Goal: Transaction & Acquisition: Purchase product/service

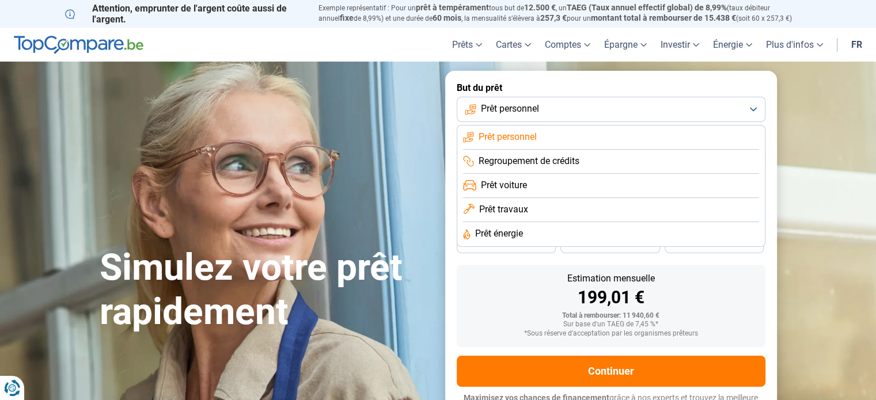
click at [513, 108] on span "Prêt personnel" at bounding box center [510, 109] width 58 height 13
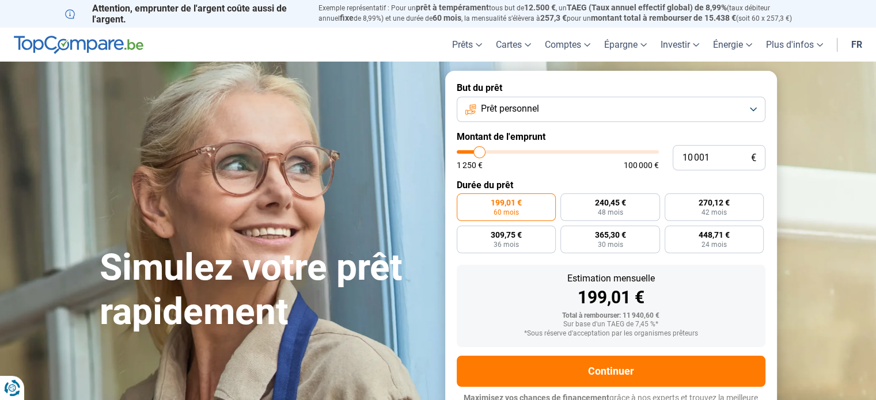
drag, startPoint x: 465, startPoint y: 163, endPoint x: 484, endPoint y: 159, distance: 18.9
click at [469, 163] on span "1 250 €" at bounding box center [470, 165] width 26 height 8
type input "13 750"
type input "13750"
type input "14 500"
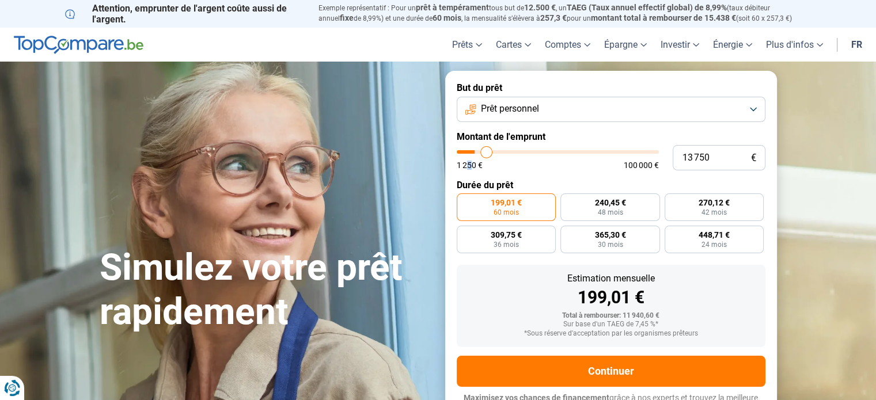
type input "14500"
type input "16 000"
type input "16000"
type input "17 750"
type input "17750"
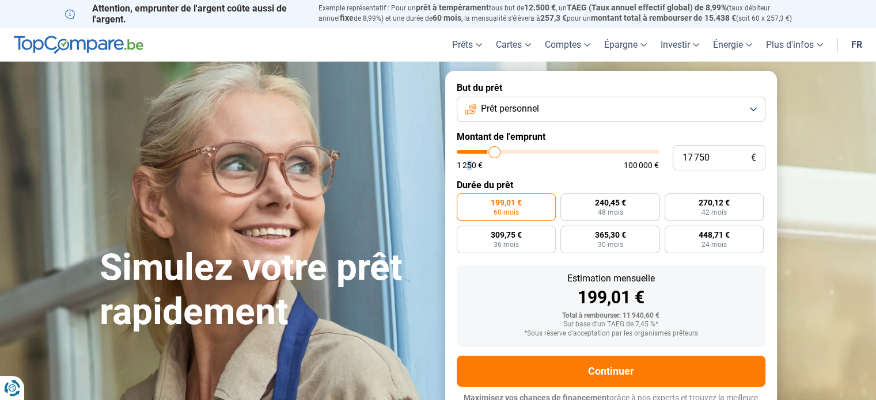
type input "18 500"
type input "18500"
type input "19 000"
type input "19000"
type input "20 750"
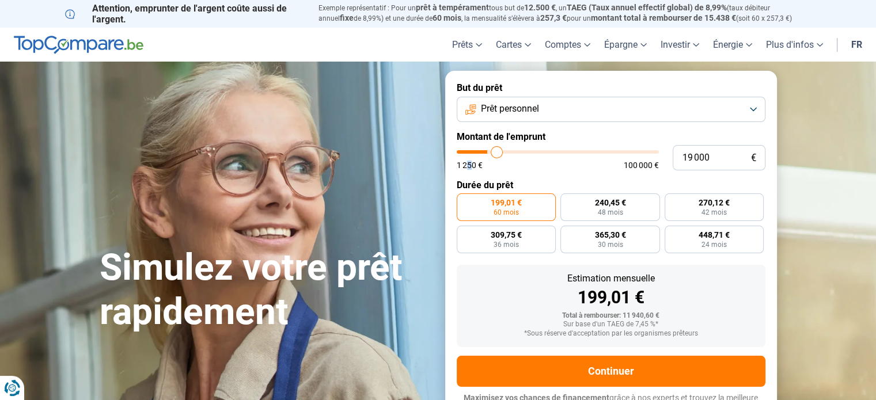
type input "20750"
type input "21 500"
type input "21500"
type input "23 000"
type input "23000"
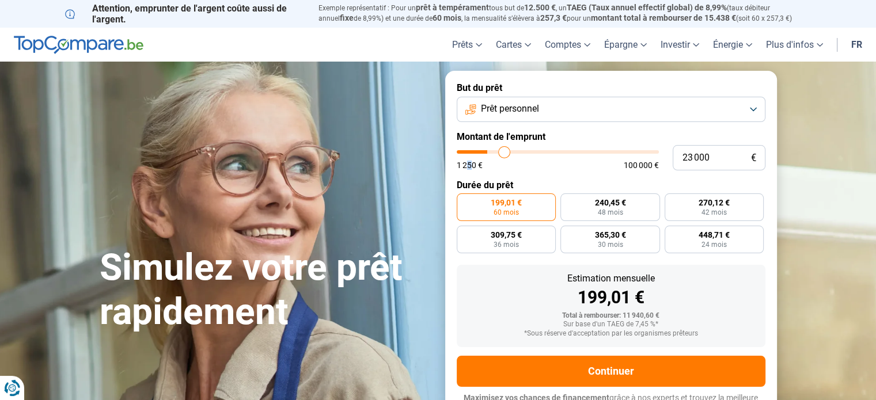
type input "24 000"
type input "24000"
type input "24 750"
type input "24750"
type input "26 250"
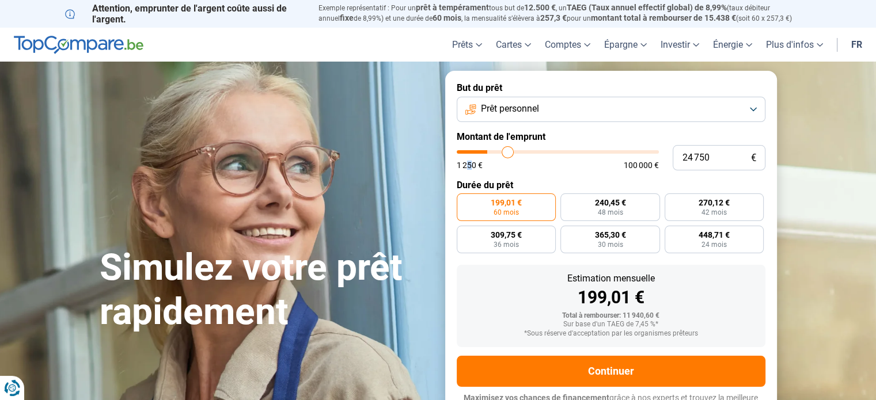
type input "26250"
type input "27 000"
type input "27000"
type input "27 750"
type input "27750"
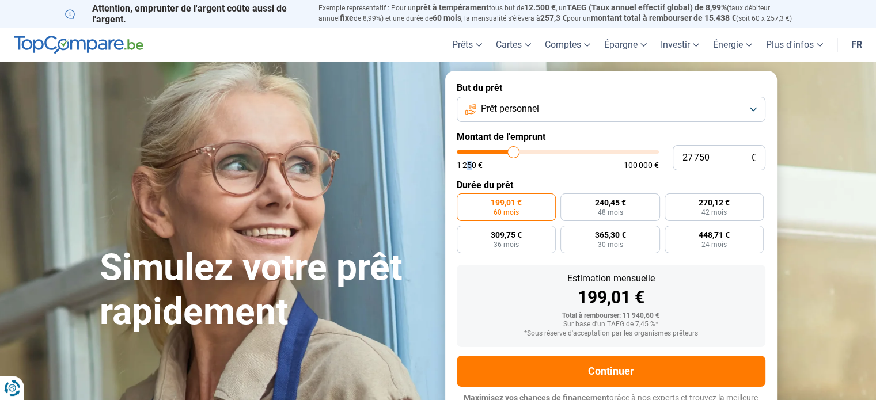
type input "27 250"
type input "27250"
type input "26 500"
type input "26500"
type input "25 750"
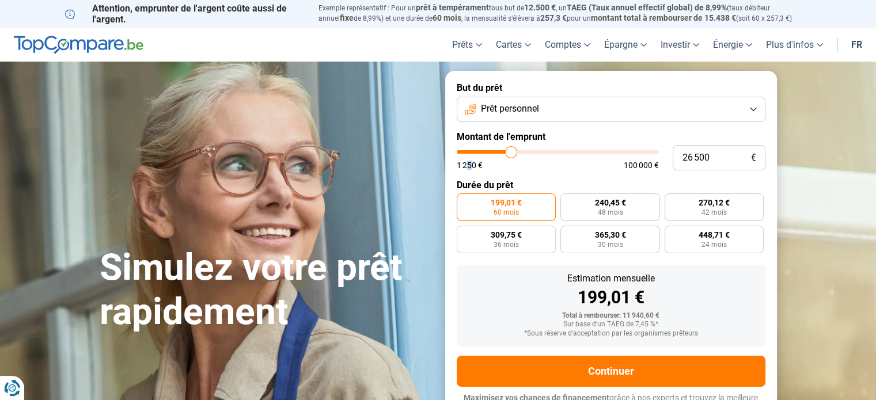
type input "25750"
type input "25 250"
type input "25250"
type input "24 500"
drag, startPoint x: 485, startPoint y: 151, endPoint x: 507, endPoint y: 154, distance: 22.0
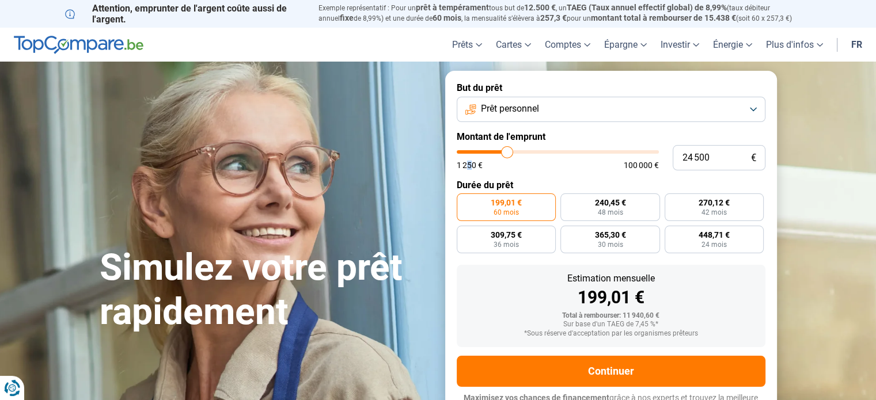
type input "24500"
click at [507, 154] on input "range" at bounding box center [558, 151] width 202 height 3
radio input "false"
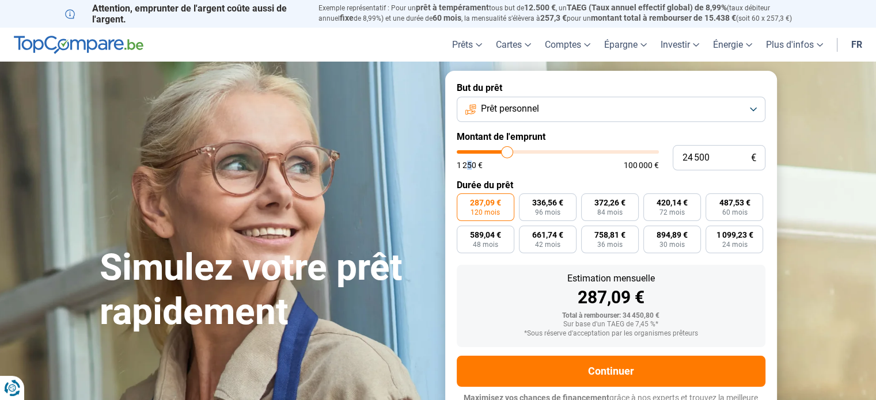
click at [507, 154] on input "range" at bounding box center [558, 151] width 202 height 3
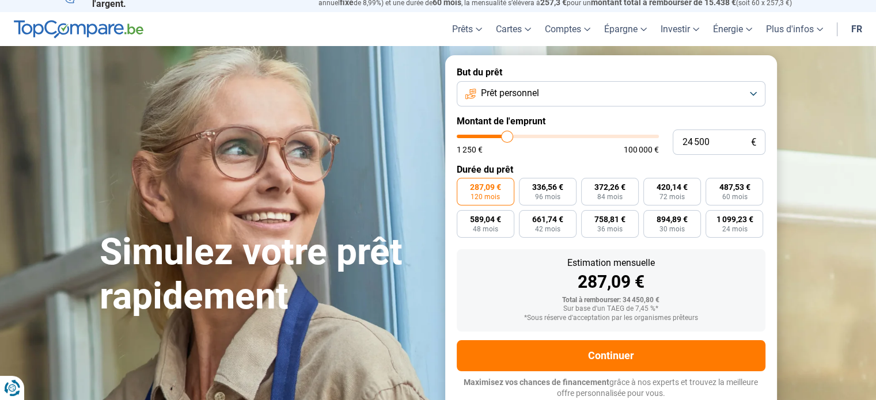
drag, startPoint x: 512, startPoint y: 151, endPoint x: 516, endPoint y: 147, distance: 6.5
click at [516, 147] on div "1 250 € 100 000 €" at bounding box center [558, 150] width 202 height 8
click at [517, 147] on div "1 250 € 100 000 €" at bounding box center [558, 150] width 202 height 8
type input "31 750"
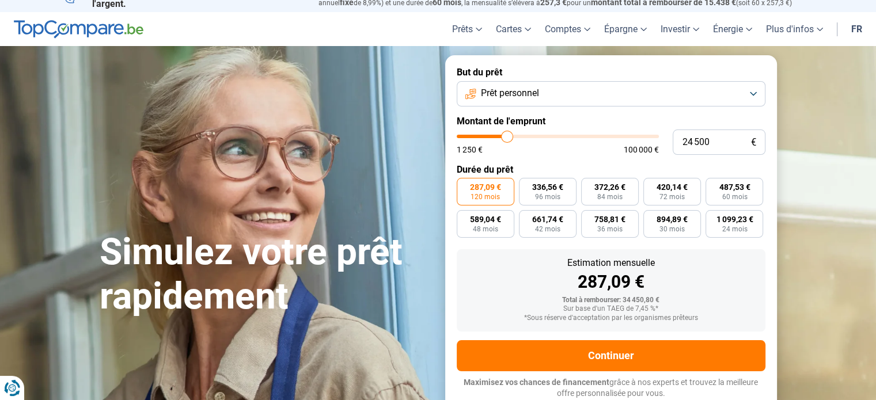
type input "31750"
type input "32 750"
type input "32750"
type input "33 250"
type input "33250"
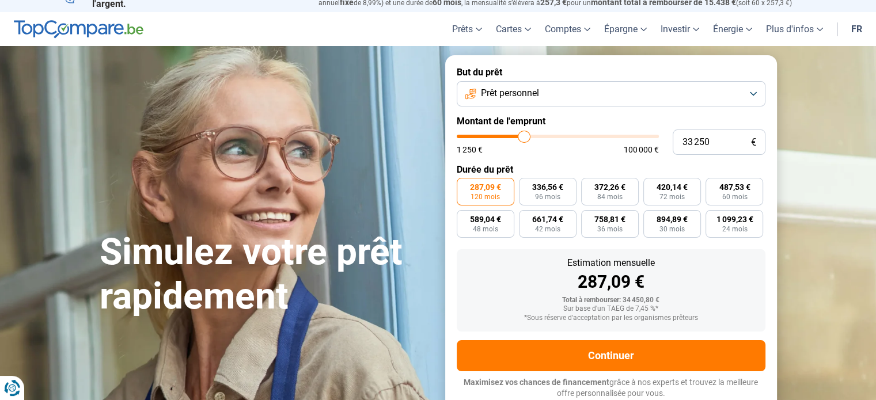
type input "32 750"
type input "32750"
type input "32 000"
type input "32000"
type input "31 500"
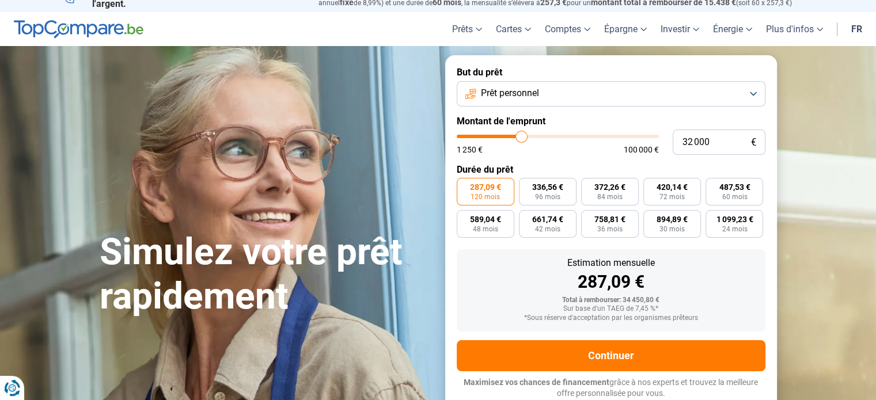
type input "31500"
type input "30 500"
type input "30500"
type input "29 750"
type input "29750"
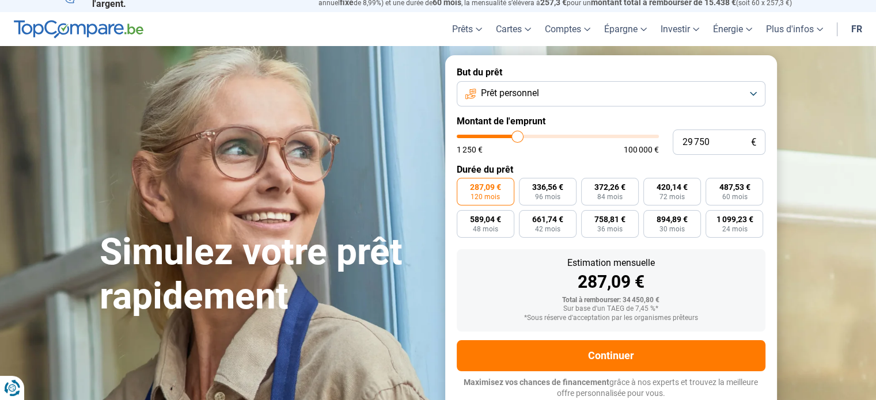
type input "29 000"
type input "29000"
type input "28 000"
type input "28000"
type input "27 250"
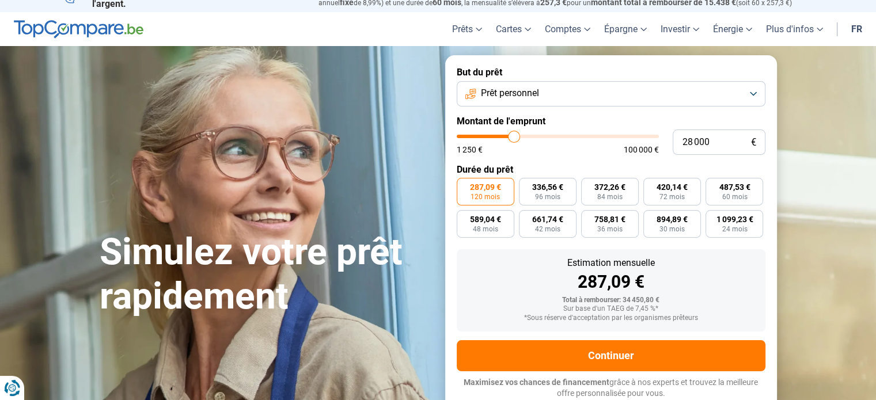
type input "27250"
type input "26 500"
type input "26500"
type input "25 500"
type input "25500"
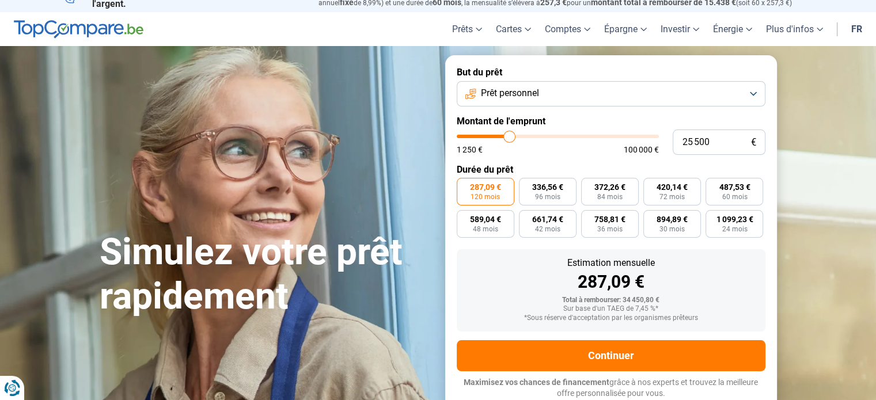
type input "25 000"
type input "25000"
type input "24 000"
type input "24000"
type input "24 750"
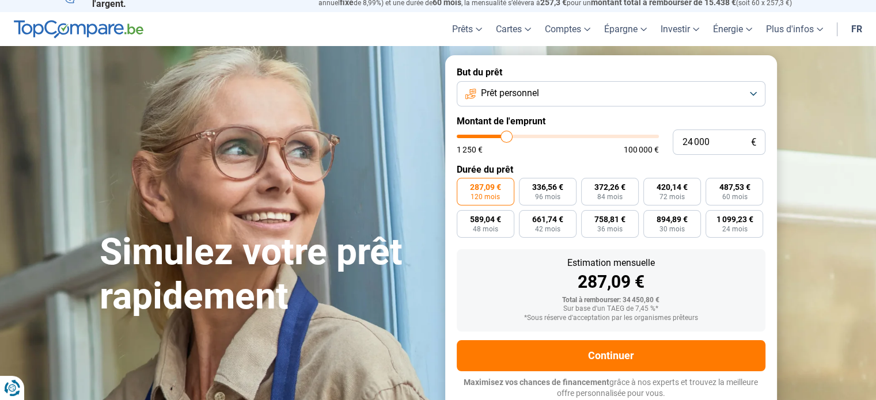
type input "24750"
type input "25 250"
type input "25250"
type input "26 000"
type input "26000"
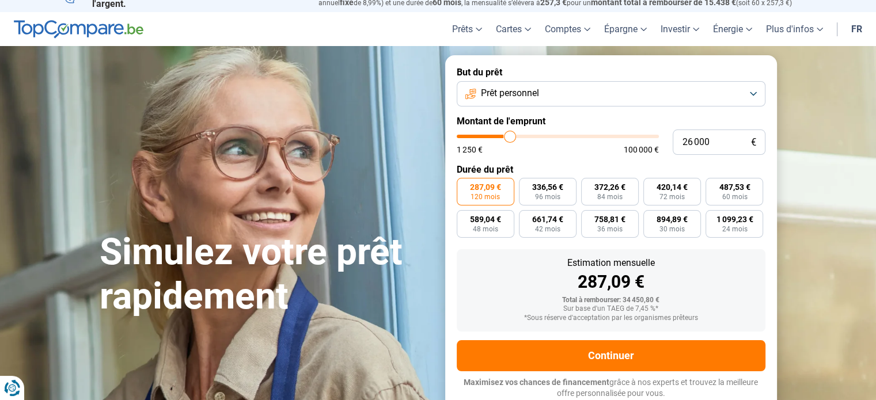
type input "26 750"
drag, startPoint x: 524, startPoint y: 136, endPoint x: 509, endPoint y: 144, distance: 17.0
type input "26250"
click at [511, 138] on input "range" at bounding box center [558, 136] width 202 height 3
type input "24 750"
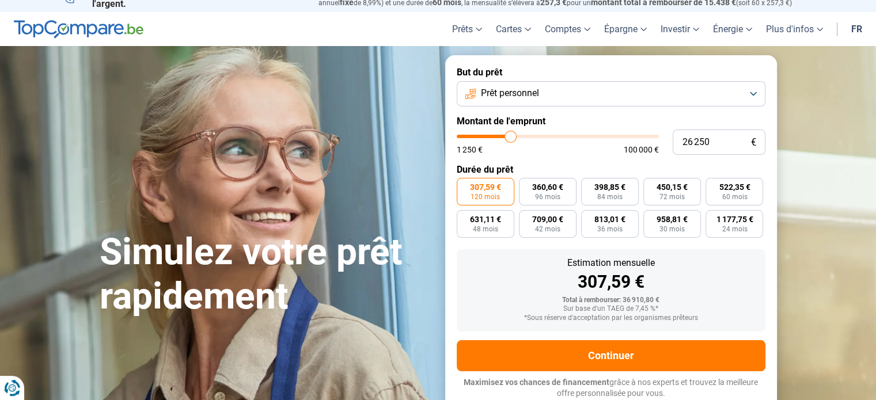
type input "24750"
type input "23 750"
type input "23750"
type input "22 500"
drag, startPoint x: 509, startPoint y: 137, endPoint x: 503, endPoint y: 140, distance: 6.4
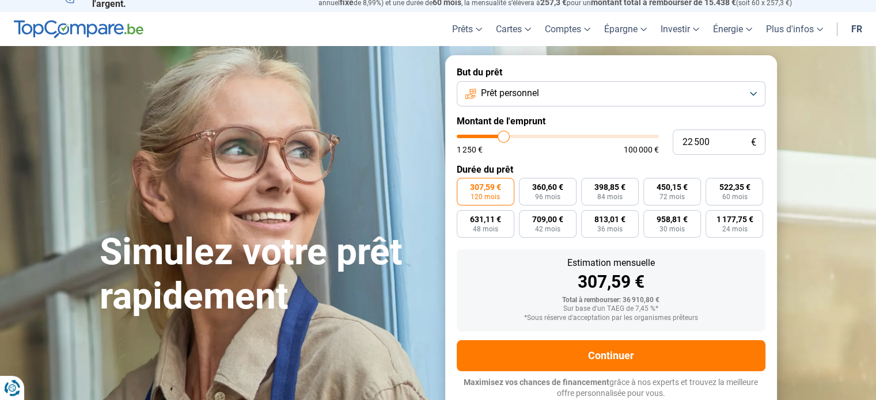
type input "22250"
click at [503, 138] on input "range" at bounding box center [558, 136] width 202 height 3
type input "22 750"
drag, startPoint x: 503, startPoint y: 140, endPoint x: 509, endPoint y: 138, distance: 6.2
type input "23500"
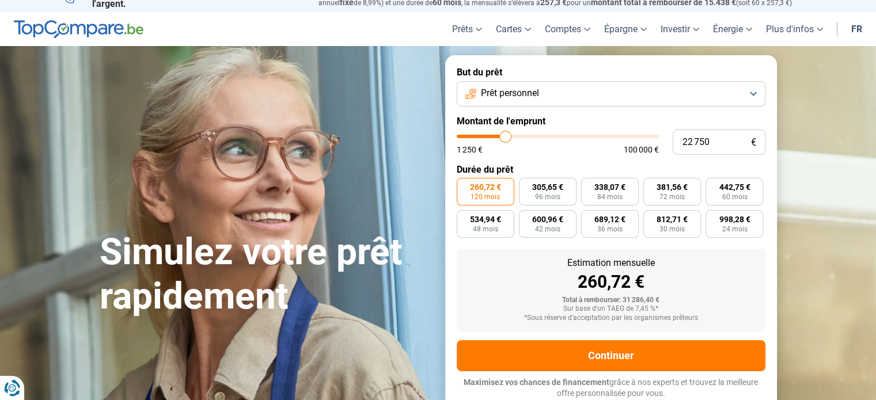
click at [505, 138] on input "range" at bounding box center [558, 136] width 202 height 3
click at [509, 138] on input "range" at bounding box center [558, 136] width 202 height 3
click at [716, 141] on input "23 500" at bounding box center [719, 142] width 93 height 25
drag, startPoint x: 643, startPoint y: 150, endPoint x: 567, endPoint y: 150, distance: 76.0
click at [567, 150] on div "23 500 € 1 250 € 100 000 €" at bounding box center [611, 142] width 309 height 25
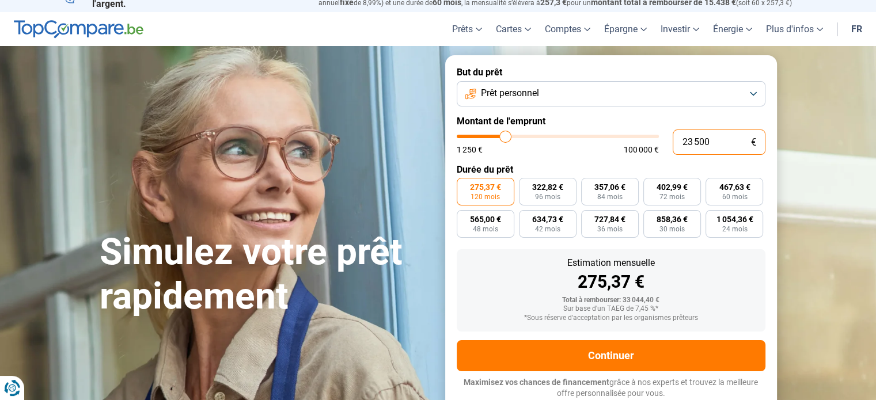
type input "2"
type input "1250"
type input "25"
type input "1250"
type input "250"
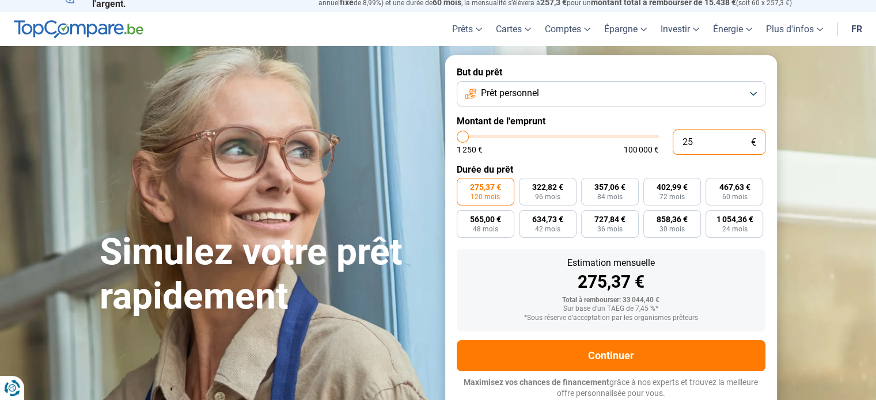
type input "1250"
type input "2 500"
type input "2500"
type input "25 000"
type input "25000"
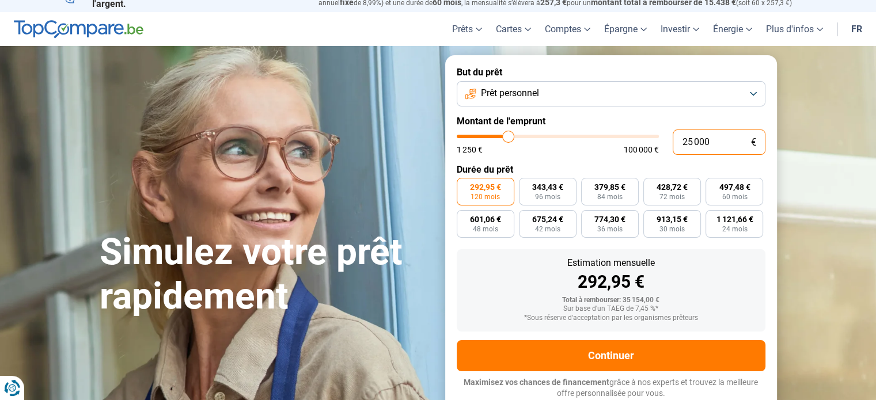
type input "25 000"
click at [582, 163] on form "But du prêt Prêt personnel Montant de l'emprunt 25 000 € 1 250 € 100 000 € Duré…" at bounding box center [611, 232] width 332 height 355
click at [740, 187] on span "497,48 €" at bounding box center [734, 187] width 31 height 8
click at [713, 185] on input "497,48 € 60 mois" at bounding box center [709, 181] width 7 height 7
radio input "true"
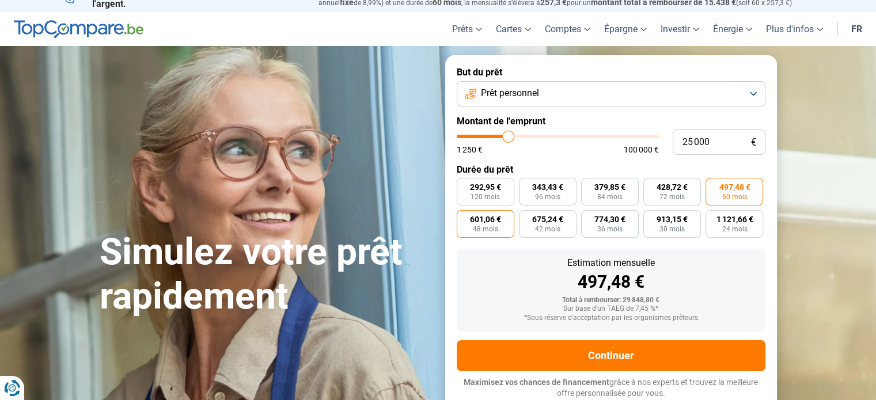
click at [492, 224] on span "601,06 €" at bounding box center [485, 219] width 31 height 8
click at [464, 218] on input "601,06 € 48 mois" at bounding box center [460, 213] width 7 height 7
radio input "true"
click at [555, 212] on label "675,24 € 42 mois" at bounding box center [548, 224] width 58 height 28
click at [527, 212] on input "675,24 € 42 mois" at bounding box center [522, 213] width 7 height 7
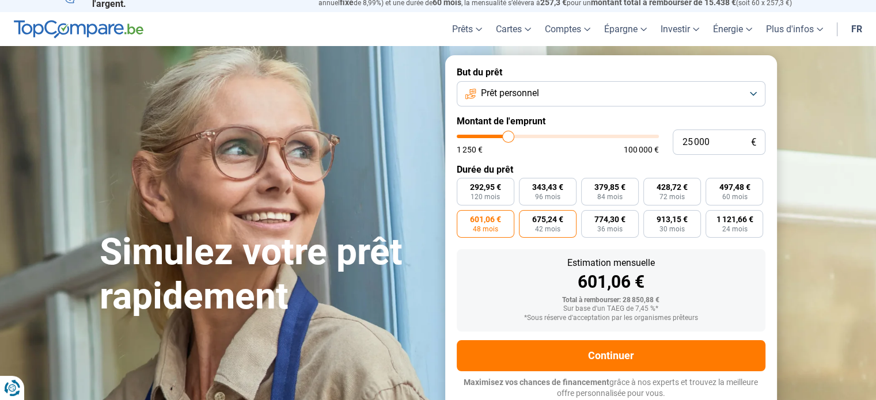
radio input "true"
click at [704, 196] on div "292,95 € 120 mois 343,43 € 96 mois 379,85 € 84 mois 428,72 € 72 mois 497,48 € 6…" at bounding box center [611, 208] width 309 height 60
click at [748, 216] on label "1 121,66 € 24 mois" at bounding box center [735, 224] width 58 height 28
click at [713, 216] on input "1 121,66 € 24 mois" at bounding box center [709, 213] width 7 height 7
radio input "true"
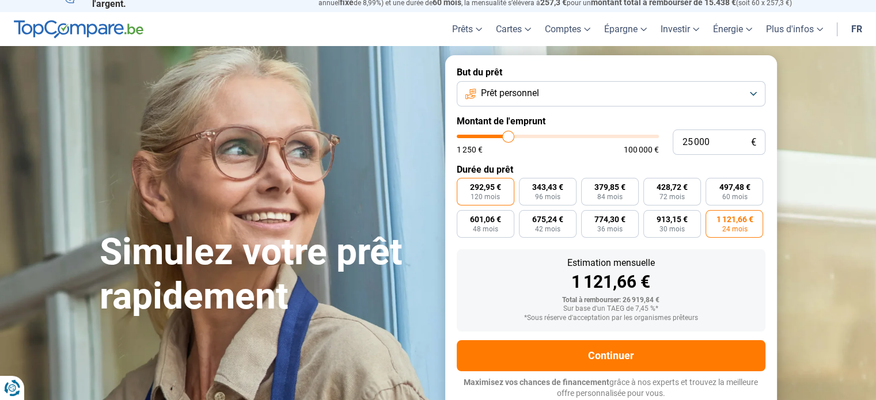
click at [508, 203] on label "292,95 € 120 mois" at bounding box center [486, 192] width 58 height 28
click at [464, 185] on input "292,95 € 120 mois" at bounding box center [460, 181] width 7 height 7
radio input "true"
click at [567, 195] on label "343,43 € 96 mois" at bounding box center [548, 192] width 58 height 28
click at [527, 185] on input "343,43 € 96 mois" at bounding box center [522, 181] width 7 height 7
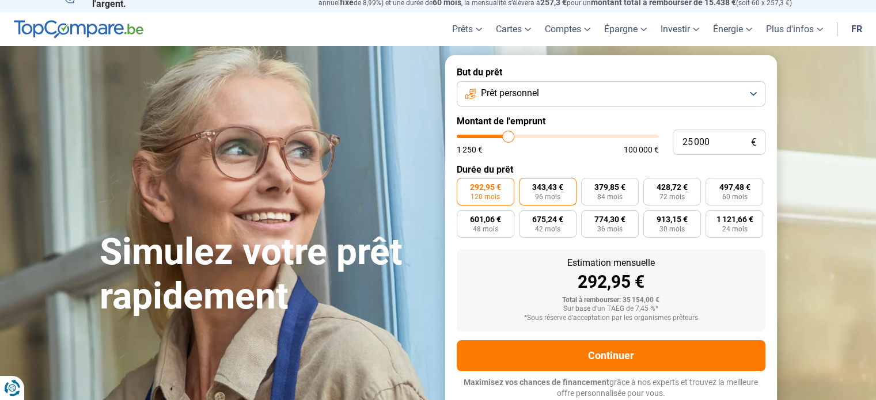
radio input "true"
click at [611, 196] on span "84 mois" at bounding box center [609, 197] width 25 height 7
click at [589, 185] on input "379,85 € 84 mois" at bounding box center [584, 181] width 7 height 7
radio input "true"
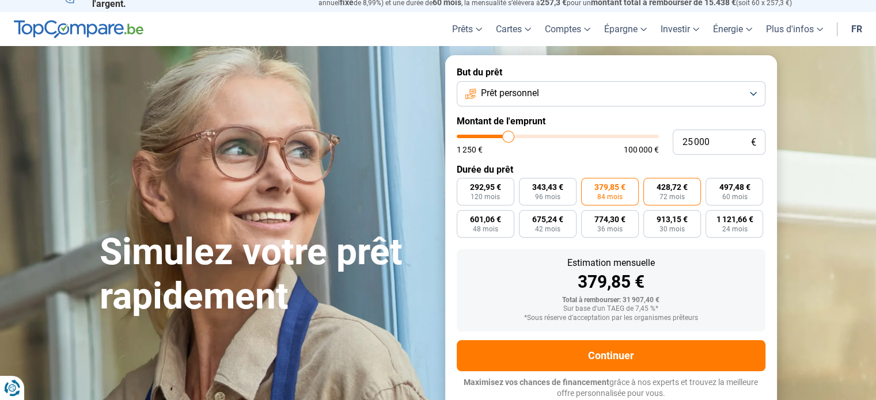
drag, startPoint x: 714, startPoint y: 175, endPoint x: 683, endPoint y: 192, distance: 35.8
click at [714, 176] on form "But du prêt Prêt personnel Montant de l'emprunt 25 000 € 1 250 € 100 000 € Duré…" at bounding box center [611, 232] width 332 height 355
click at [673, 199] on span "72 mois" at bounding box center [672, 197] width 25 height 7
click at [651, 185] on input "428,72 € 72 mois" at bounding box center [646, 181] width 7 height 7
radio input "true"
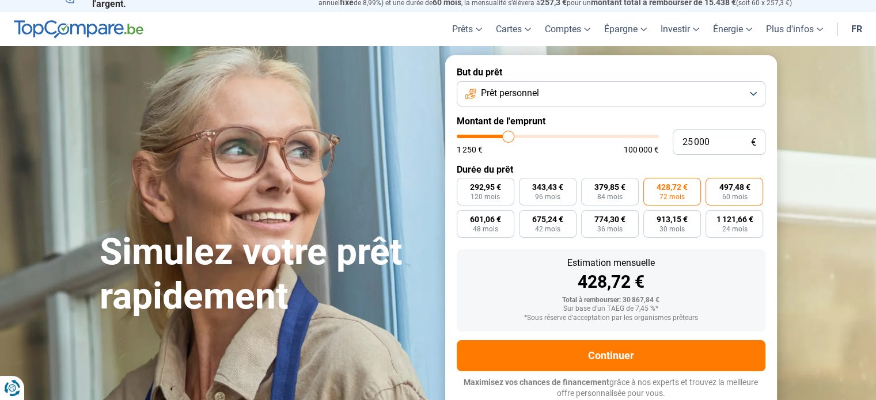
click at [737, 187] on span "497,48 €" at bounding box center [734, 187] width 31 height 8
click at [713, 185] on input "497,48 € 60 mois" at bounding box center [709, 181] width 7 height 7
radio input "true"
click at [495, 183] on span "292,95 €" at bounding box center [485, 187] width 31 height 8
click at [464, 183] on input "292,95 € 120 mois" at bounding box center [460, 181] width 7 height 7
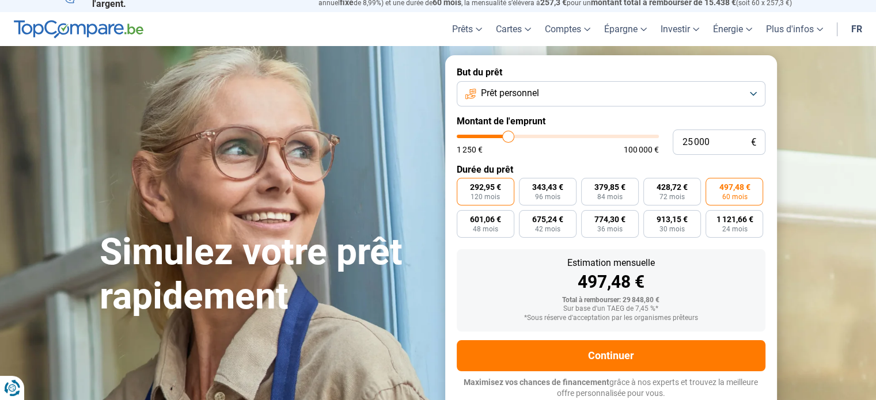
radio input "true"
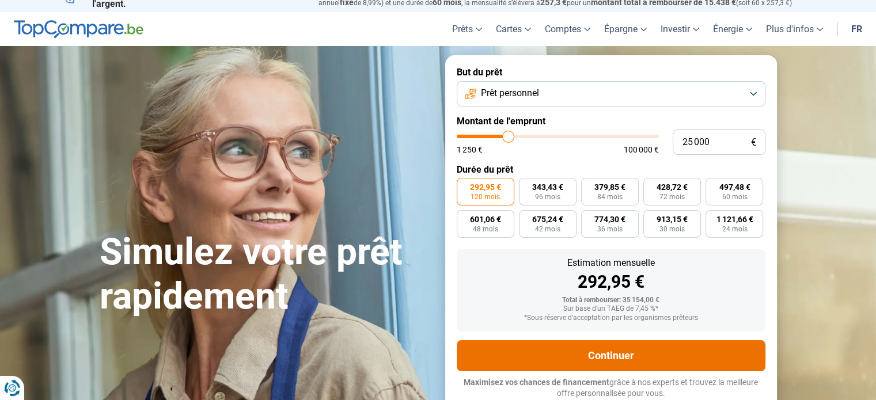
click at [535, 352] on button "Continuer" at bounding box center [611, 355] width 309 height 31
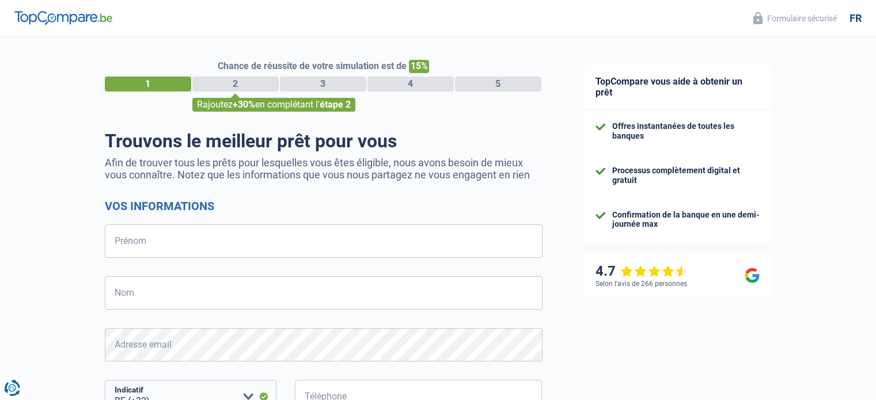
select select "32"
click at [189, 232] on input "Prénom" at bounding box center [324, 241] width 438 height 33
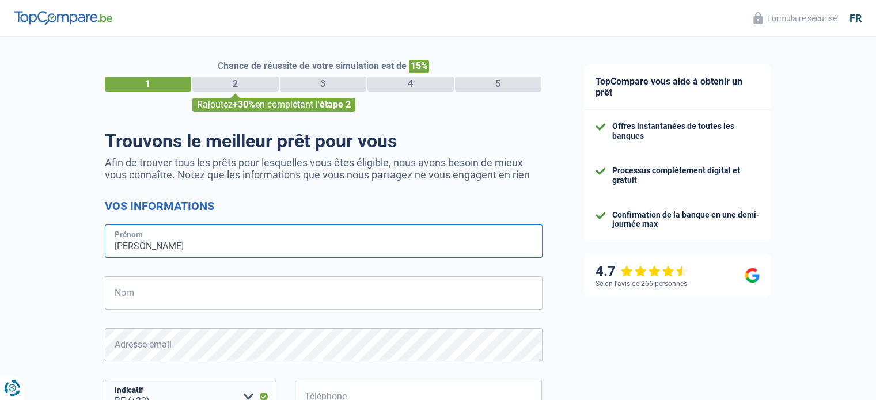
type input "[PERSON_NAME]"
type input "Jaumotte"
type input "493817114"
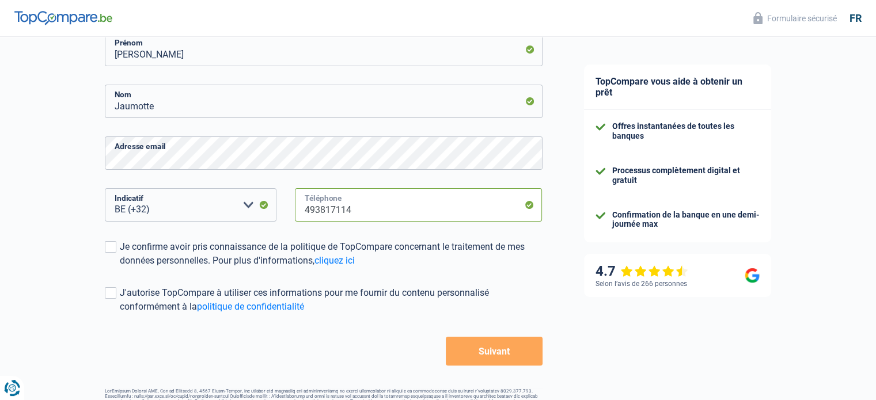
click at [357, 215] on input "493817114" at bounding box center [419, 204] width 248 height 33
click at [196, 216] on select "BE (+32) LU (+352) Veuillez sélectionner une option" at bounding box center [191, 204] width 172 height 33
click at [105, 188] on select "BE (+32) LU (+352) Veuillez sélectionner une option" at bounding box center [191, 204] width 172 height 33
click at [128, 252] on div "Je confirme avoir pris connaissance de la politique de TopCompare concernant le…" at bounding box center [331, 254] width 423 height 28
click at [120, 268] on input "Je confirme avoir pris connaissance de la politique de TopCompare concernant le…" at bounding box center [120, 268] width 0 height 0
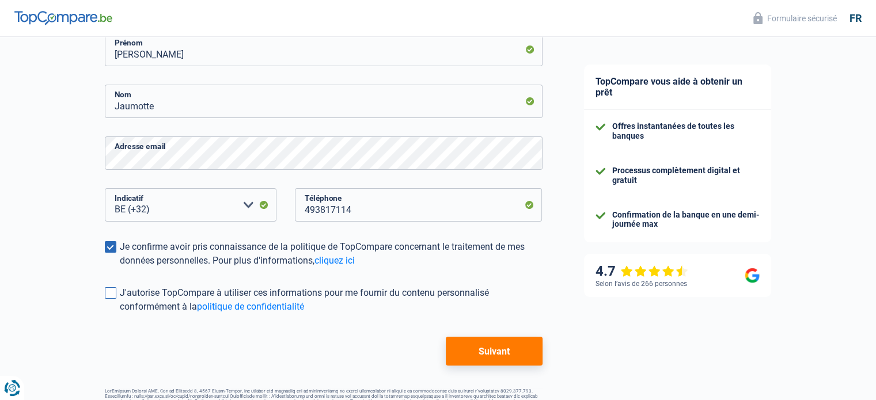
click at [154, 287] on div "J'autorise TopCompare à utiliser ces informations pour me fournir du contenu pe…" at bounding box center [331, 300] width 423 height 28
click at [120, 314] on input "J'autorise TopCompare à utiliser ces informations pour me fournir du contenu pe…" at bounding box center [120, 314] width 0 height 0
click at [454, 293] on div "J'autorise TopCompare à utiliser ces informations pour me fournir du contenu pe…" at bounding box center [331, 300] width 423 height 28
click at [120, 314] on input "J'autorise TopCompare à utiliser ces informations pour me fournir du contenu pe…" at bounding box center [120, 314] width 0 height 0
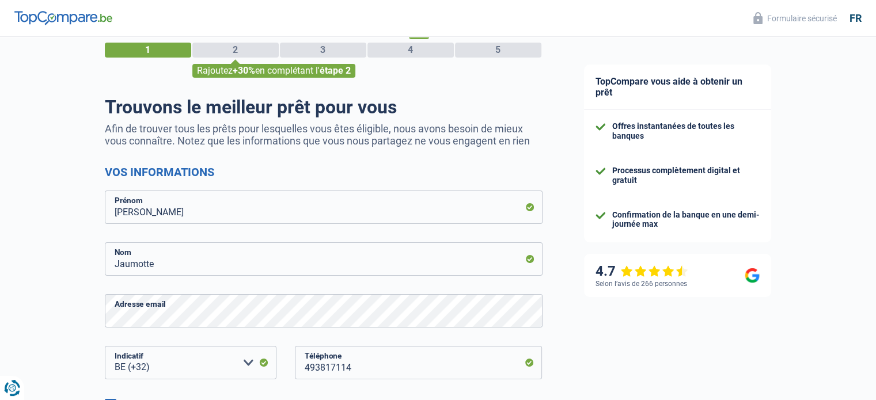
scroll to position [226, 0]
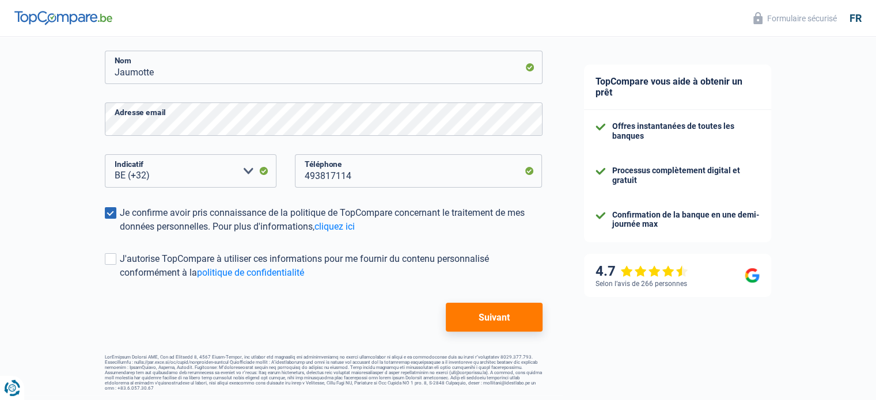
click at [496, 311] on button "Suivant" at bounding box center [494, 317] width 96 height 29
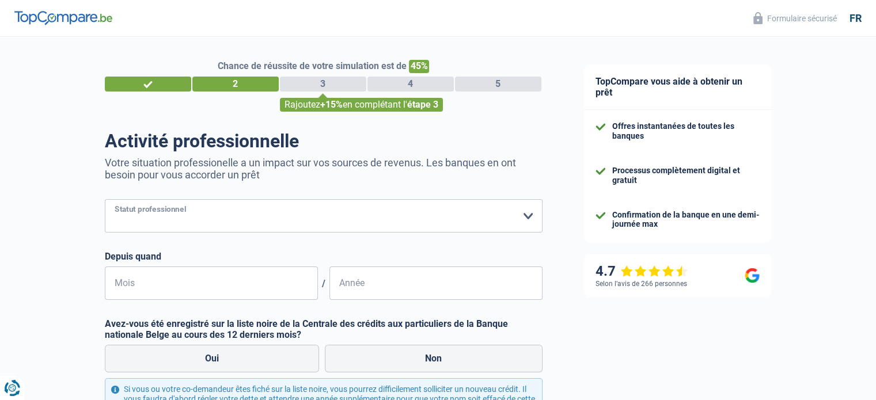
click at [191, 221] on select "Ouvrier Employé privé Employé public Invalide Indépendant Pensionné Chômeur Mut…" at bounding box center [324, 215] width 438 height 33
select select "privateEmployee"
click at [105, 200] on select "Ouvrier Employé privé Employé public Invalide Indépendant Pensionné Chômeur Mut…" at bounding box center [324, 215] width 438 height 33
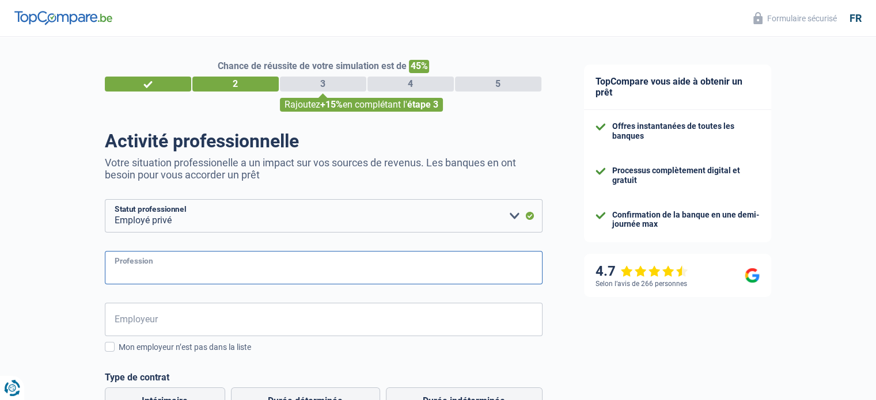
click at [224, 270] on input "Profession" at bounding box center [324, 267] width 438 height 33
type input "Gestionnaire de chantier"
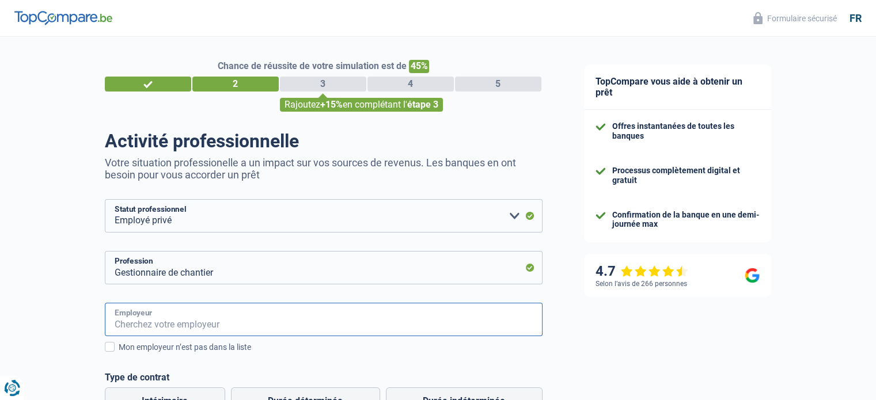
click at [180, 330] on input "Employeur" at bounding box center [324, 319] width 438 height 33
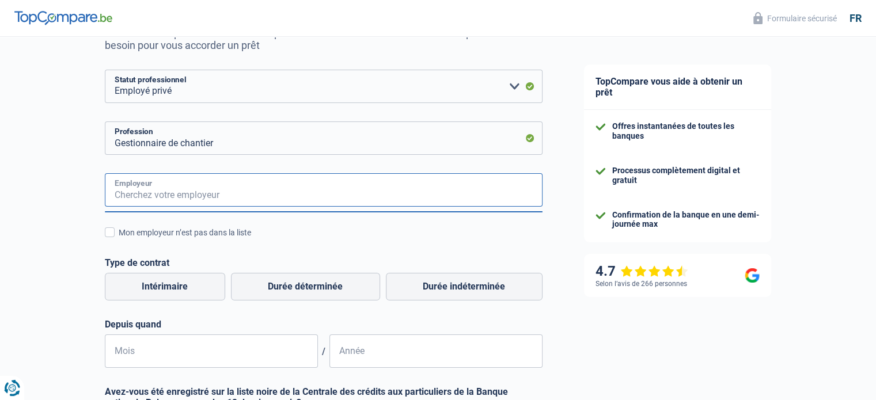
scroll to position [192, 0]
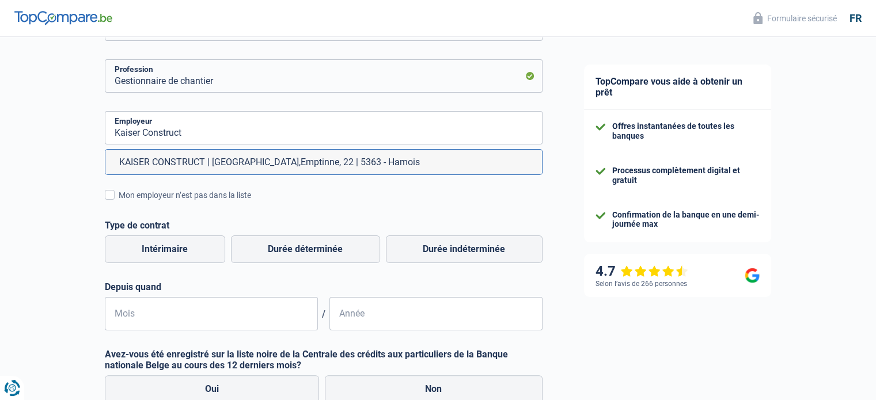
click at [290, 156] on li "KAISER CONSTRUCT | [GEOGRAPHIC_DATA],Emptinne, 22 | 5363 - Hamois" at bounding box center [323, 162] width 437 height 25
type input "KAISER CONSTRUCT | [GEOGRAPHIC_DATA],Emptinne, 22 | 5363 - Hamois"
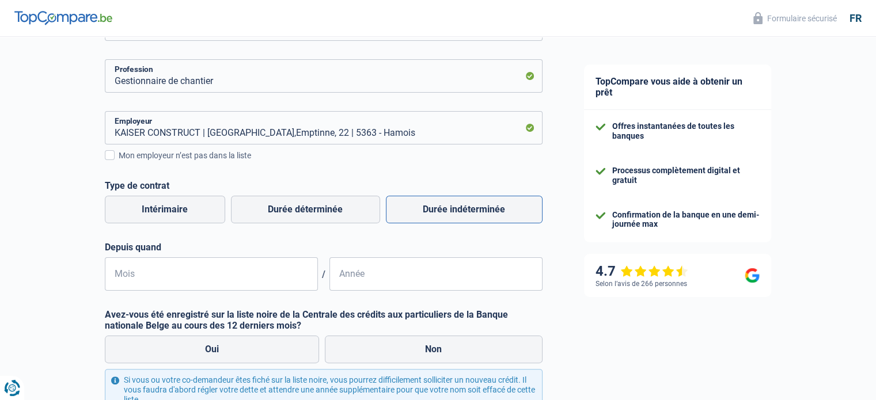
click at [440, 202] on label "Durée indéterminée" at bounding box center [464, 210] width 157 height 28
click at [440, 202] on input "Durée indéterminée" at bounding box center [464, 210] width 157 height 28
radio input "true"
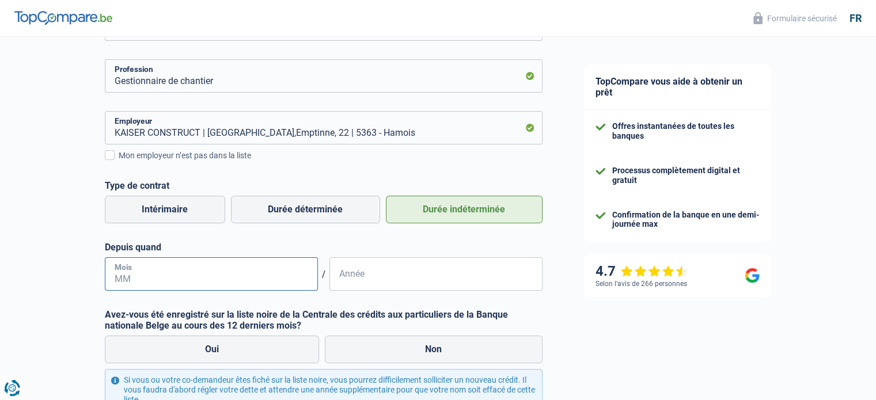
click at [166, 279] on input "Mois" at bounding box center [211, 273] width 213 height 33
type input "05"
drag, startPoint x: 369, startPoint y: 270, endPoint x: 362, endPoint y: 276, distance: 9.4
click at [369, 270] on input "Année" at bounding box center [435, 273] width 213 height 33
click at [381, 272] on input "Année" at bounding box center [435, 273] width 213 height 33
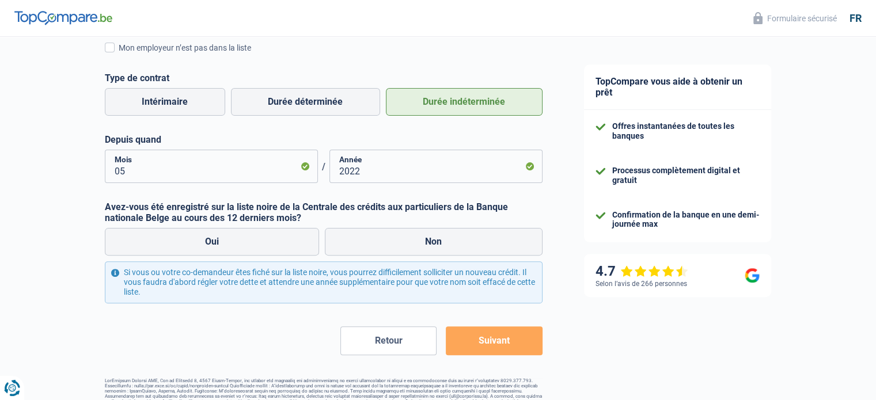
scroll to position [323, 0]
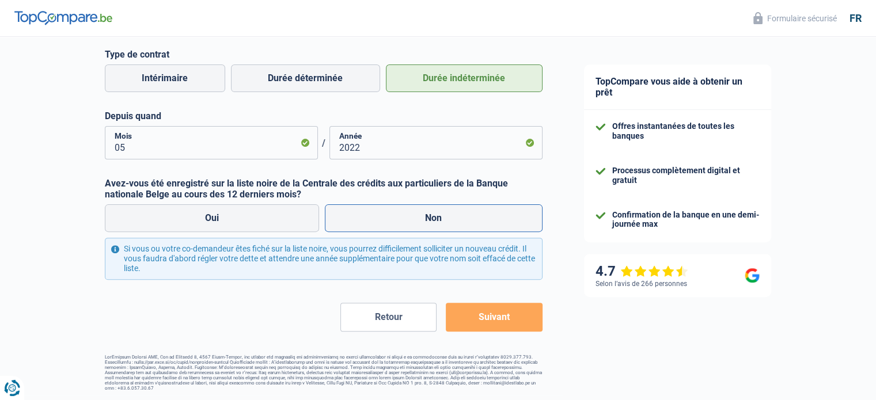
type input "2022"
click at [332, 223] on label "Non" at bounding box center [434, 218] width 218 height 28
click at [332, 223] on input "Non" at bounding box center [434, 218] width 218 height 28
radio input "true"
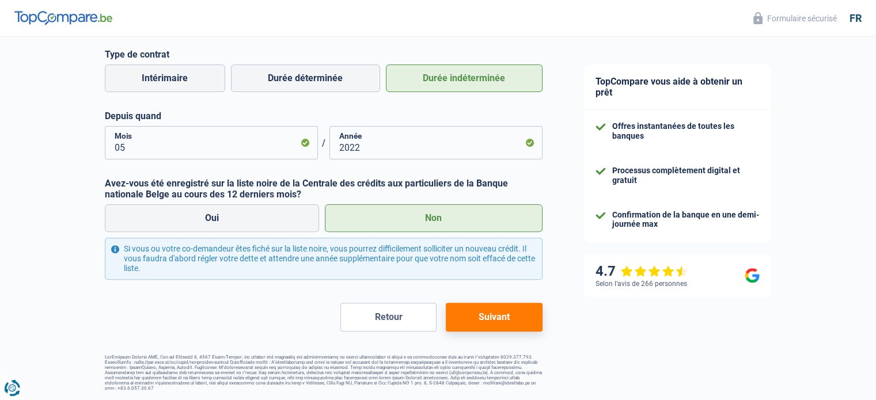
click at [461, 313] on button "Suivant" at bounding box center [494, 317] width 96 height 29
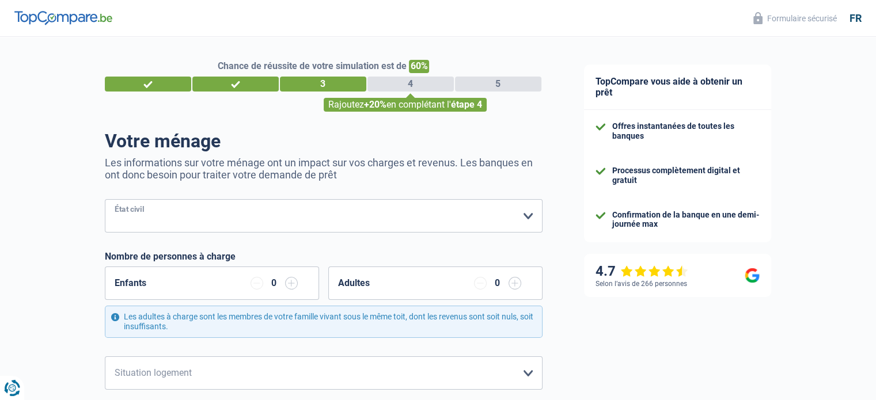
click at [176, 209] on select "[PERSON_NAME](e) Cohabitant(e) légal(e) Divorcé(e) Veuf(ve) Séparé (de fait) Ve…" at bounding box center [324, 215] width 438 height 33
select select "divorced"
click at [105, 200] on select "[PERSON_NAME](e) Cohabitant(e) légal(e) Divorcé(e) Veuf(ve) Séparé (de fait) Ve…" at bounding box center [324, 215] width 438 height 33
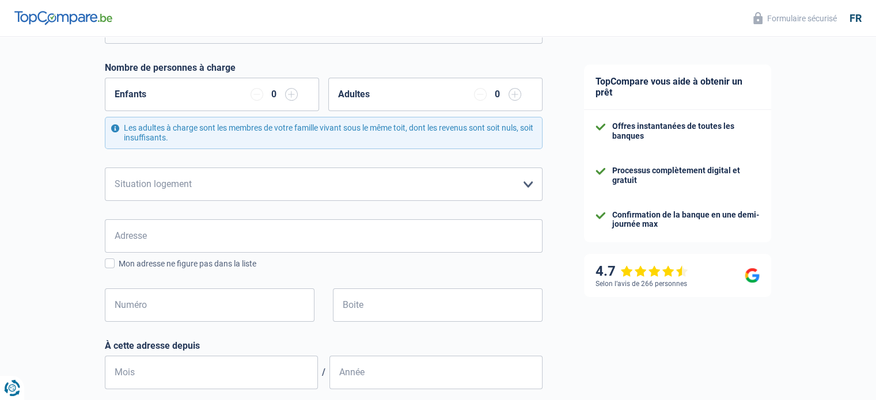
scroll to position [192, 0]
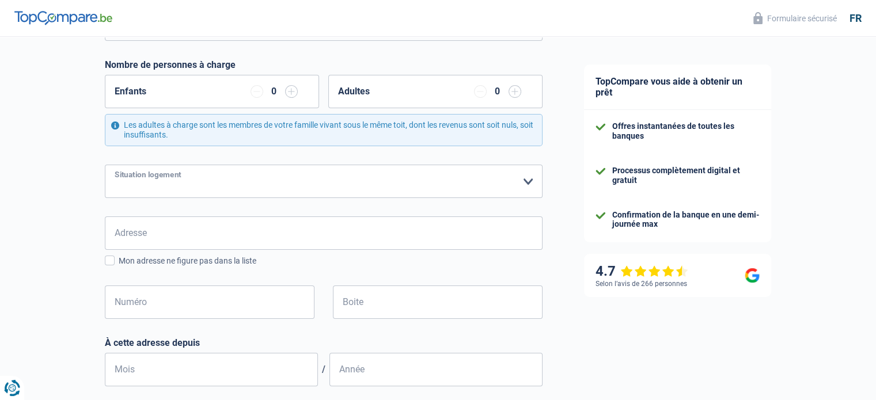
click at [210, 196] on select "Locataire Propriétaire avec prêt hypothécaire Propriétaire sans prêt hypothécai…" at bounding box center [324, 181] width 438 height 33
select select "rents"
click at [105, 165] on select "Locataire Propriétaire avec prêt hypothécaire Propriétaire sans prêt hypothécai…" at bounding box center [324, 181] width 438 height 33
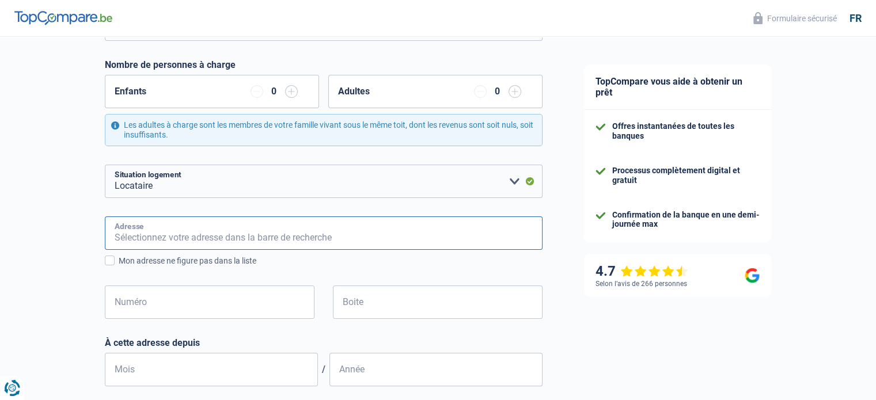
click at [180, 244] on input "Adresse" at bounding box center [324, 233] width 438 height 33
type input "Rue du Condroz 2"
type input "[GEOGRAPHIC_DATA]"
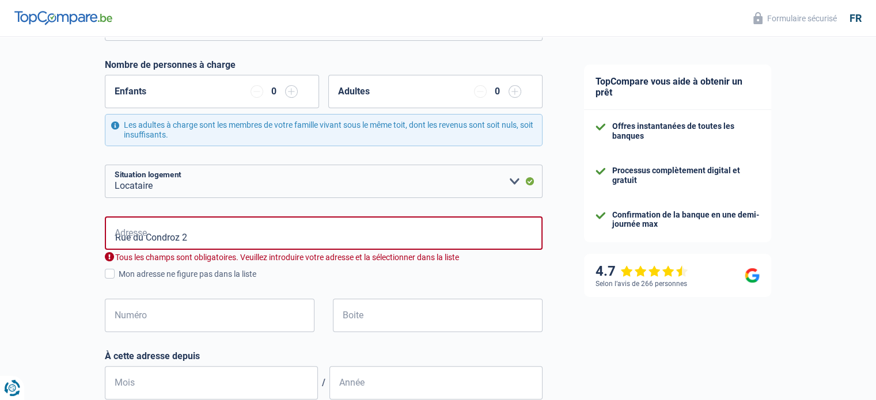
type input "[GEOGRAPHIC_DATA]"
click at [221, 232] on input "Rue du Condroz 2" at bounding box center [324, 233] width 438 height 33
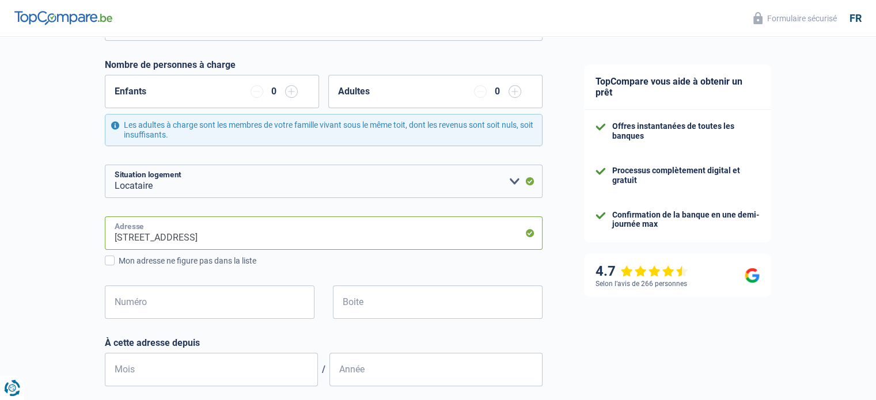
click at [271, 237] on input "[STREET_ADDRESS]" at bounding box center [324, 233] width 438 height 33
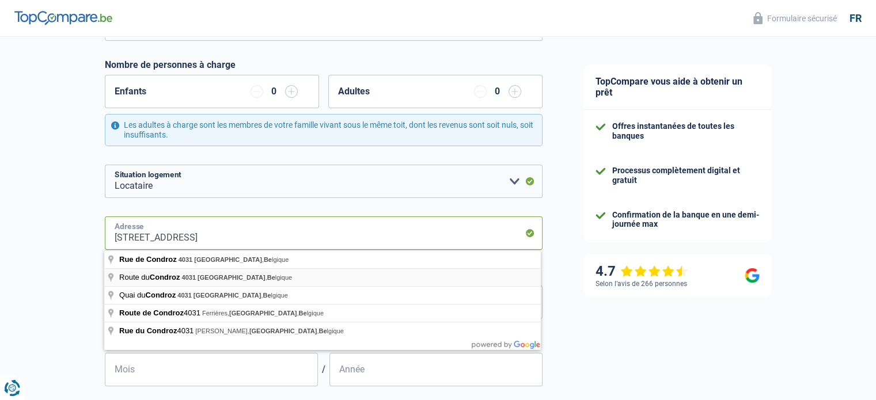
drag, startPoint x: 259, startPoint y: 235, endPoint x: 177, endPoint y: 271, distance: 89.5
click at [177, 219] on body "Vous avez le contrôle de vos données Nous utilisons des cookies, tout comme nos…" at bounding box center [438, 13] width 876 height 411
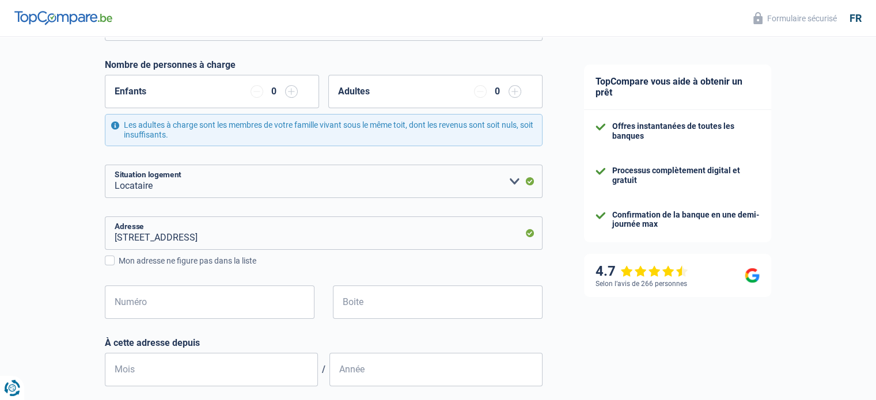
type input "[STREET_ADDRESS]"
type input "2"
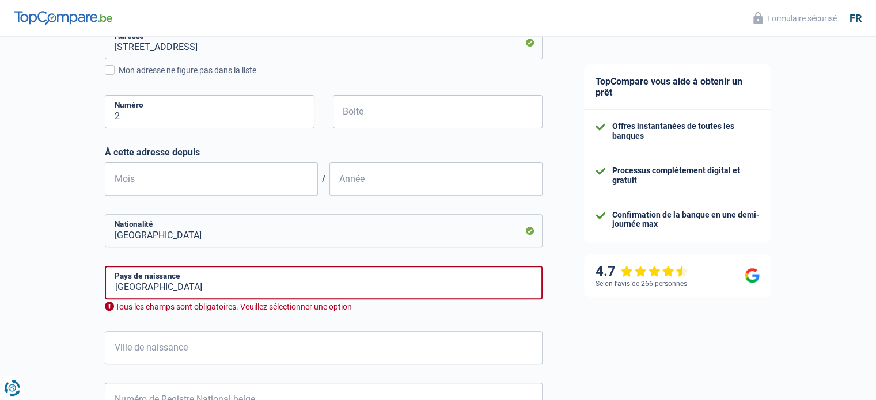
scroll to position [384, 0]
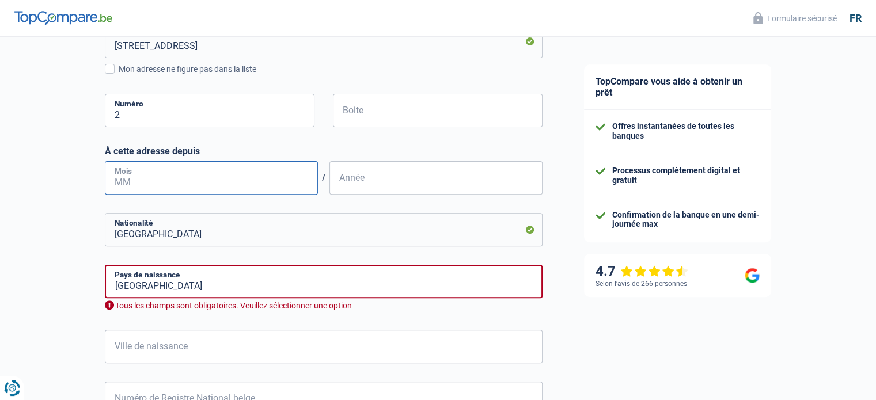
click at [219, 179] on input "Mois" at bounding box center [211, 177] width 213 height 33
type input "1"
click at [378, 181] on input "Année" at bounding box center [435, 177] width 213 height 33
type input "2021"
click at [293, 221] on input "[GEOGRAPHIC_DATA]" at bounding box center [324, 229] width 438 height 33
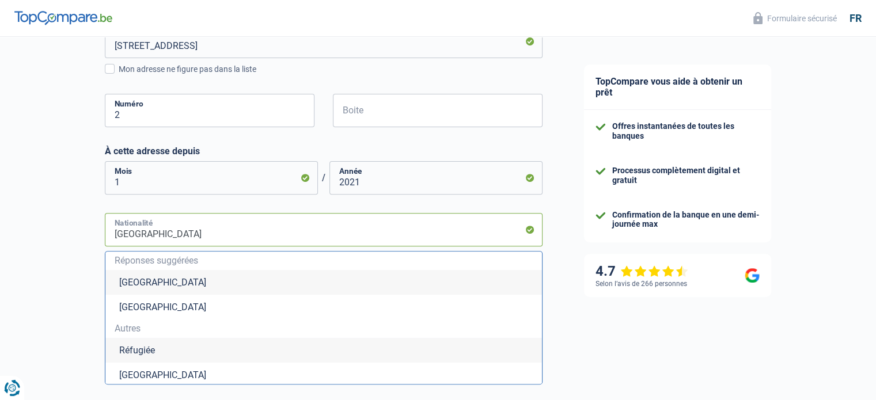
click at [281, 234] on input "[GEOGRAPHIC_DATA]" at bounding box center [324, 229] width 438 height 33
click at [24, 272] on div "Chance de réussite de votre simulation est de 60% 1 2 3 4 5 Rajoutez +20% en co…" at bounding box center [281, 164] width 563 height 1030
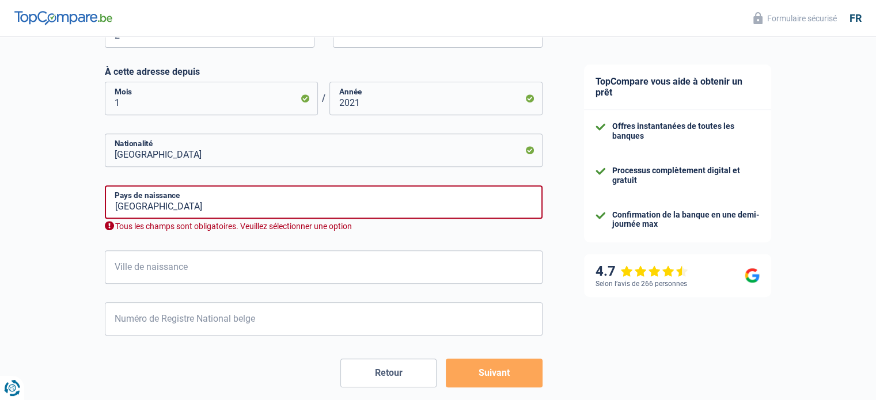
scroll to position [518, 0]
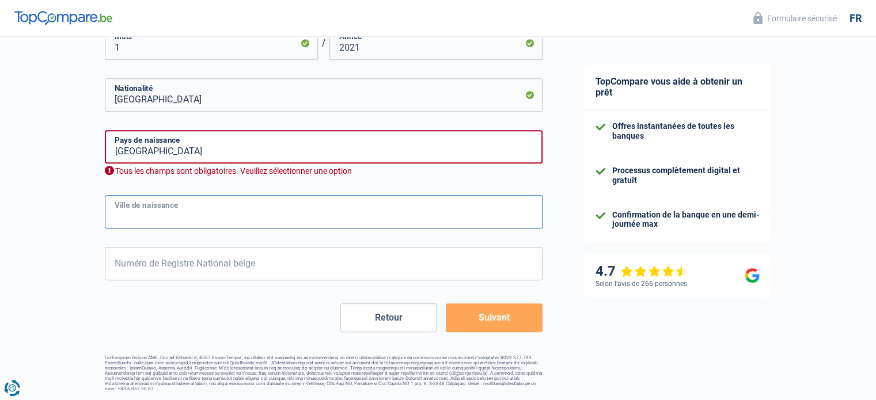
click at [145, 206] on input "Ville de naissance" at bounding box center [324, 211] width 438 height 33
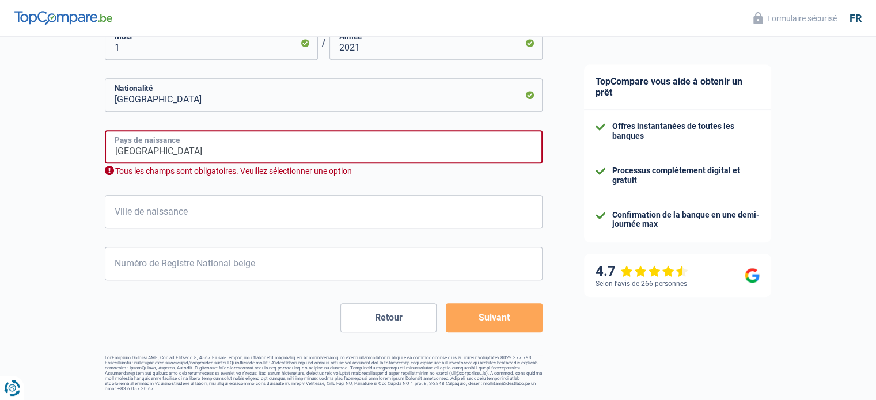
drag, startPoint x: 157, startPoint y: 158, endPoint x: 153, endPoint y: 162, distance: 6.1
click at [154, 159] on input "[GEOGRAPHIC_DATA]" at bounding box center [324, 146] width 438 height 33
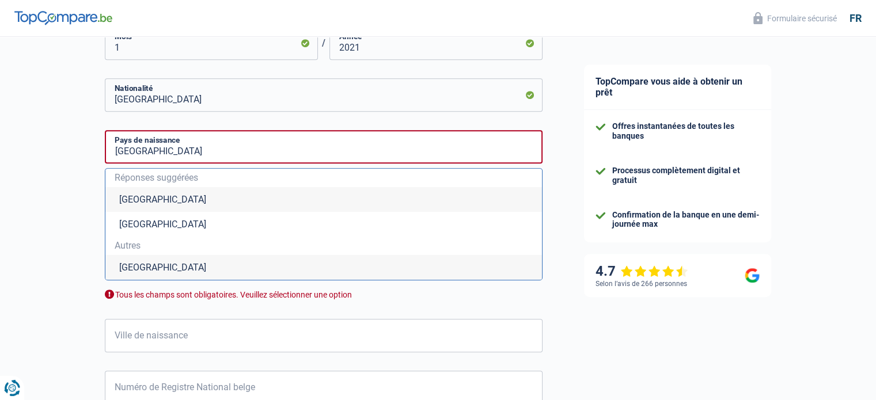
click at [132, 203] on li "[GEOGRAPHIC_DATA]" at bounding box center [323, 199] width 437 height 25
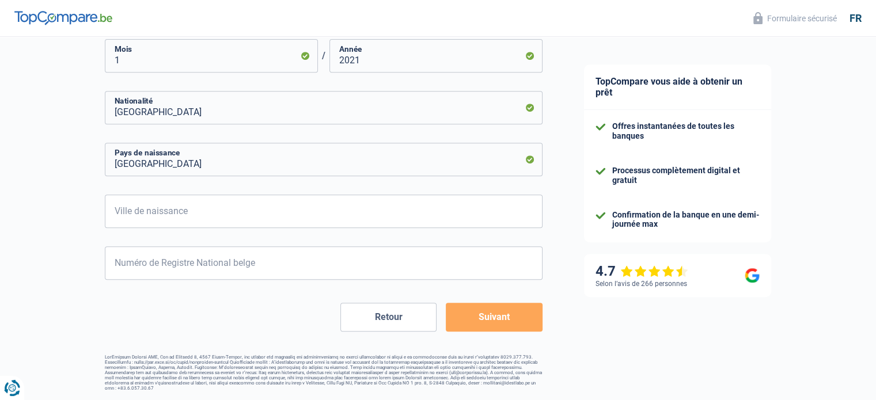
scroll to position [505, 0]
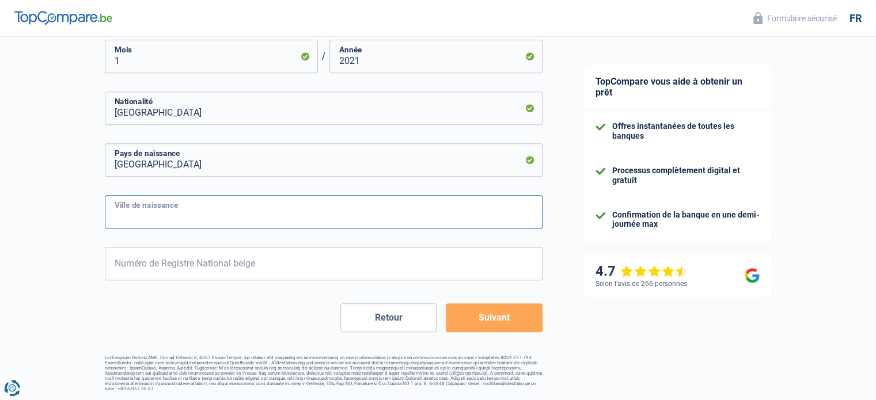
click at [141, 211] on input "Ville de naissance" at bounding box center [324, 211] width 438 height 33
type input "[GEOGRAPHIC_DATA]"
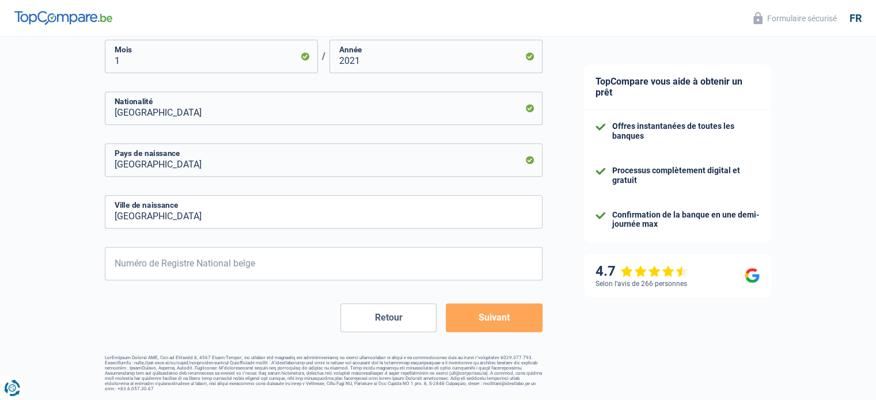
click at [134, 287] on form "[PERSON_NAME](e) Cohabitant(e) légal(e) Divorcé(e) Veuf(ve) Séparé (de fait) Ve…" at bounding box center [324, 13] width 438 height 638
click at [159, 257] on input "Numéro de Registre National belge" at bounding box center [324, 263] width 438 height 33
type input "95.09.02-291.58"
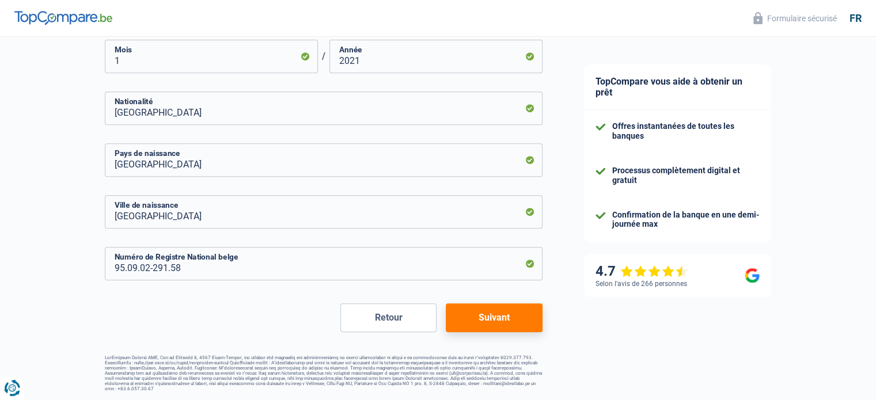
click at [514, 319] on button "Suivant" at bounding box center [494, 318] width 96 height 29
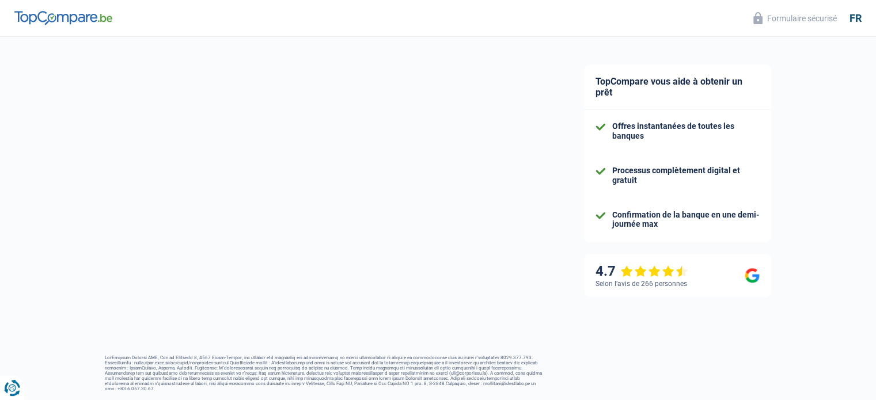
select select "netSalary"
select select "mealVouchers"
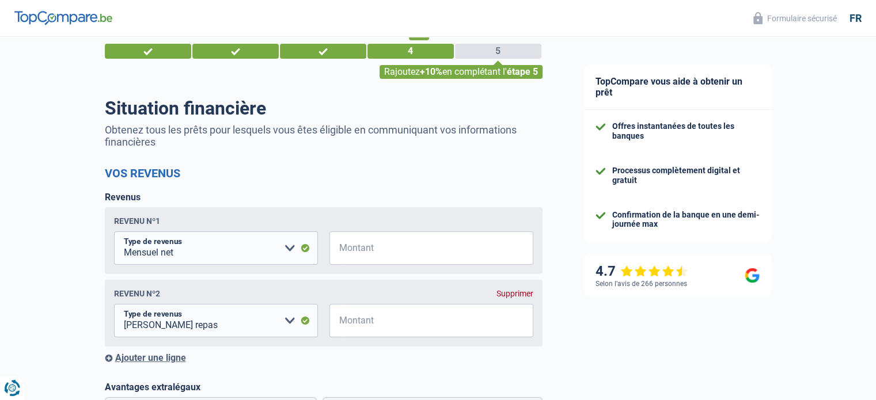
scroll to position [192, 0]
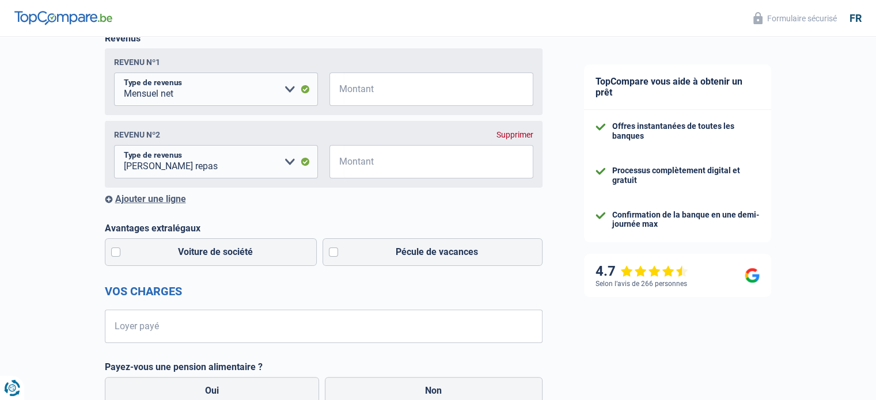
click at [386, 110] on div "Revenu nº1 Allocation d'handicap Allocations chômage Allocations familiales Chè…" at bounding box center [324, 81] width 438 height 67
click at [395, 94] on input "Montant" at bounding box center [439, 89] width 190 height 33
type input "2.250"
click at [357, 169] on input "Montant" at bounding box center [439, 161] width 190 height 33
type input "120"
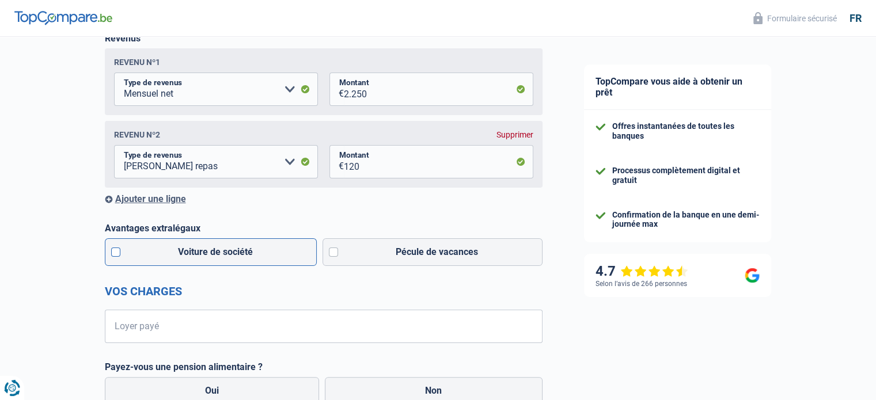
click at [158, 257] on label "Voiture de société" at bounding box center [211, 252] width 213 height 28
click at [158, 257] on input "Voiture de société" at bounding box center [211, 252] width 213 height 28
checkbox input "true"
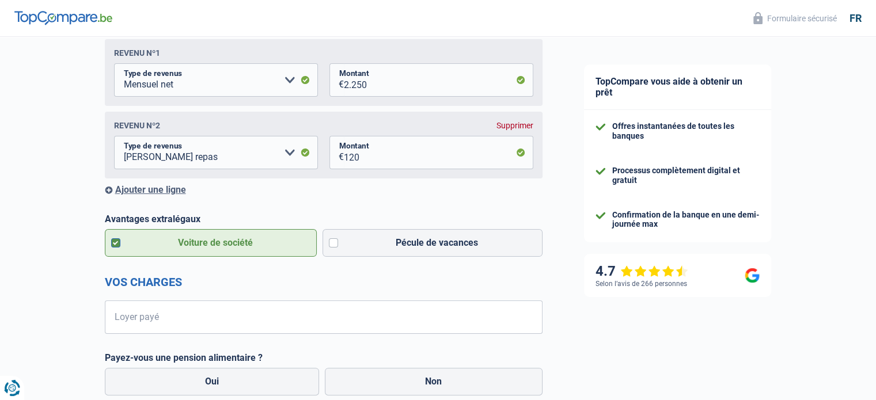
scroll to position [384, 0]
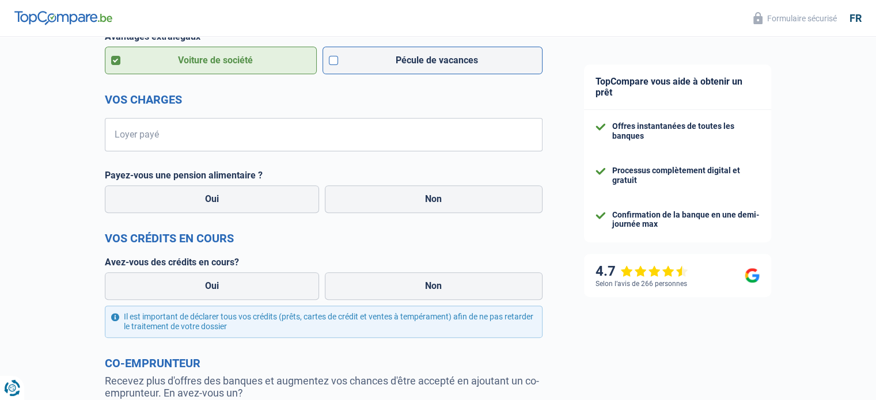
click at [339, 63] on label "Pécule de vacances" at bounding box center [433, 61] width 220 height 28
click at [339, 63] on input "Pécule de vacances" at bounding box center [433, 61] width 220 height 28
checkbox input "true"
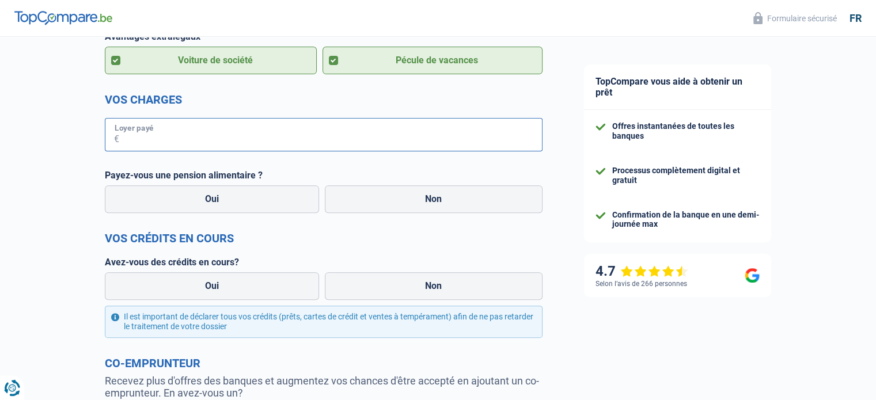
click at [160, 142] on input "Loyer payé" at bounding box center [330, 134] width 423 height 33
type input "370"
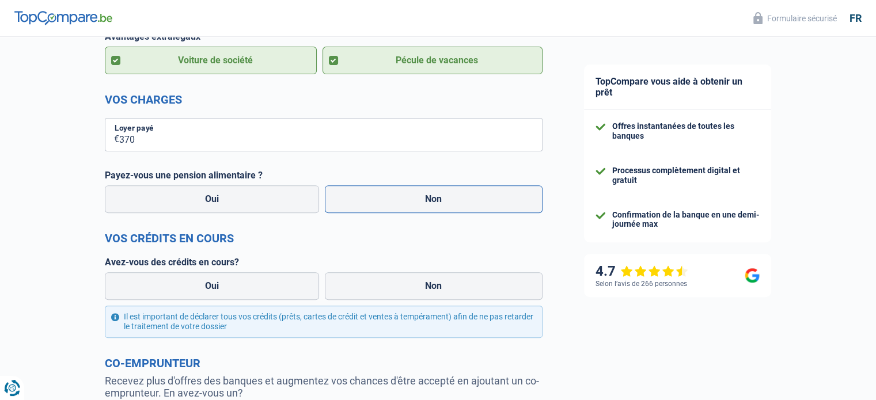
click at [380, 196] on label "Non" at bounding box center [434, 199] width 218 height 28
click at [380, 196] on input "Non" at bounding box center [434, 199] width 218 height 28
radio input "true"
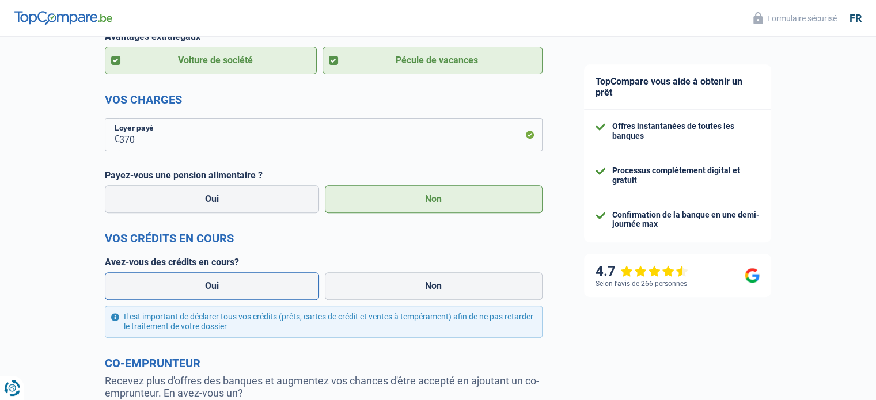
click at [266, 298] on label "Oui" at bounding box center [212, 286] width 215 height 28
click at [266, 298] on input "Oui" at bounding box center [212, 286] width 215 height 28
radio input "true"
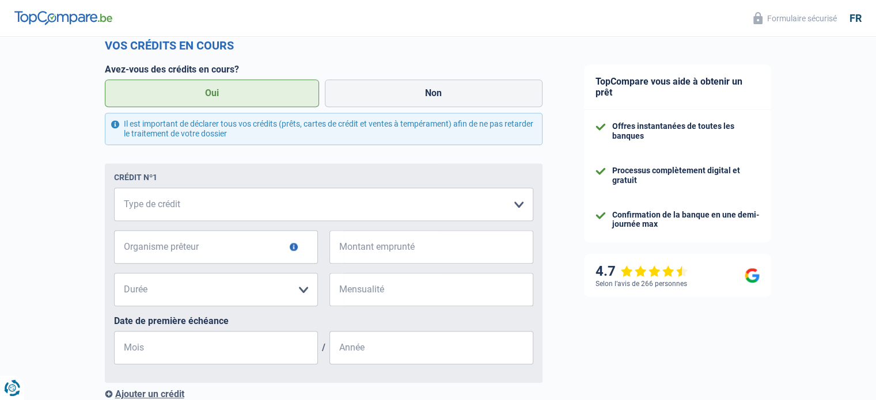
scroll to position [576, 0]
click at [240, 212] on select "Carte ou ouverture de crédit Prêt hypothécaire Vente à tempérament Prêt à tempé…" at bounding box center [323, 204] width 419 height 33
select select "carLoan"
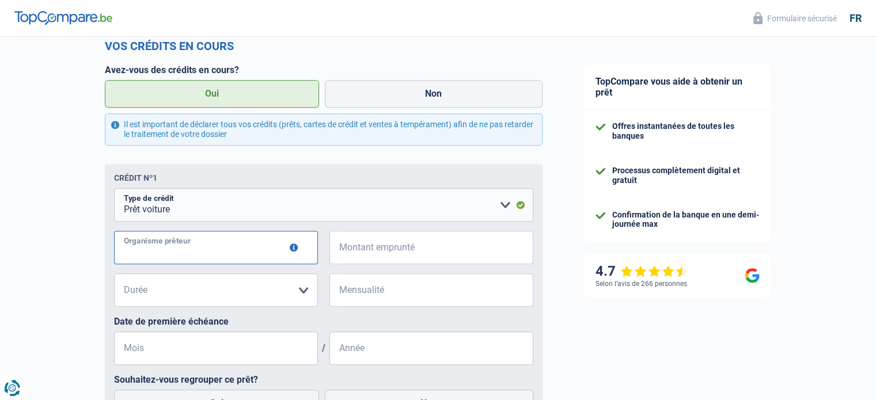
click at [226, 254] on input "Organisme prêteur" at bounding box center [216, 247] width 204 height 33
type input "Toyota"
click at [399, 222] on select "Carte ou ouverture de crédit Prêt hypothécaire Vente à tempérament Prêt à tempé…" at bounding box center [323, 204] width 419 height 33
select select "cardOrCredit"
click at [114, 191] on select "Carte ou ouverture de crédit Prêt hypothécaire Vente à tempérament Prêt à tempé…" at bounding box center [323, 204] width 419 height 33
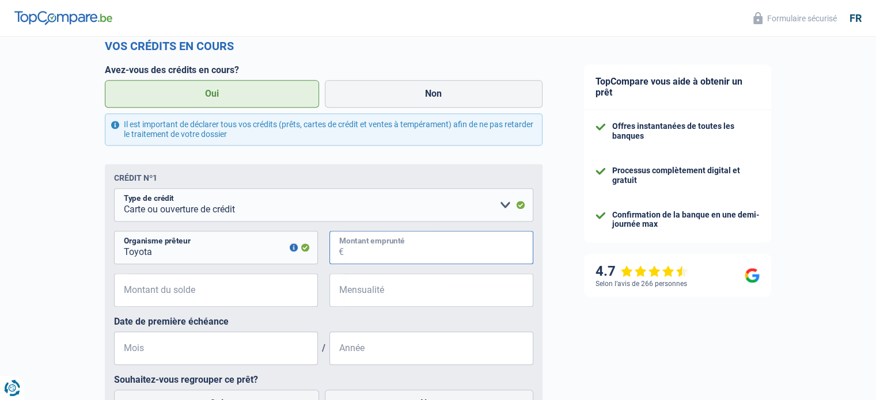
click at [380, 259] on input "Montant emprunté" at bounding box center [439, 247] width 190 height 33
type input "29.000"
click at [196, 297] on input "Montant du solde" at bounding box center [223, 290] width 190 height 33
click at [368, 292] on input "Mensualité" at bounding box center [439, 290] width 190 height 33
type input "230"
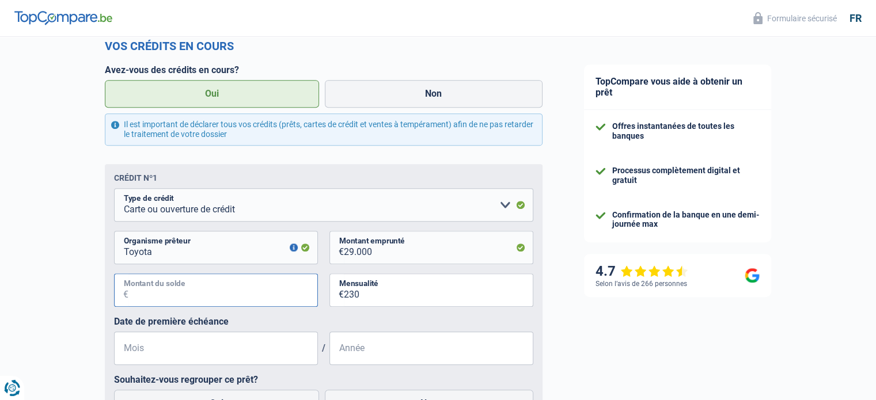
click at [200, 294] on input "Montant du solde" at bounding box center [223, 290] width 190 height 33
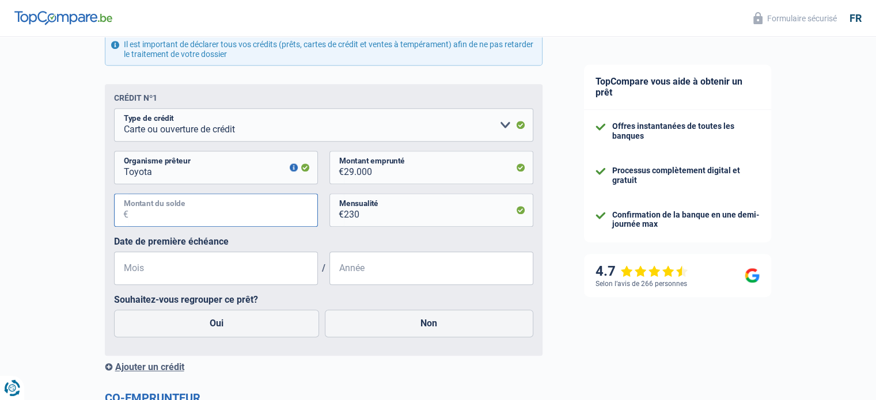
scroll to position [768, 0]
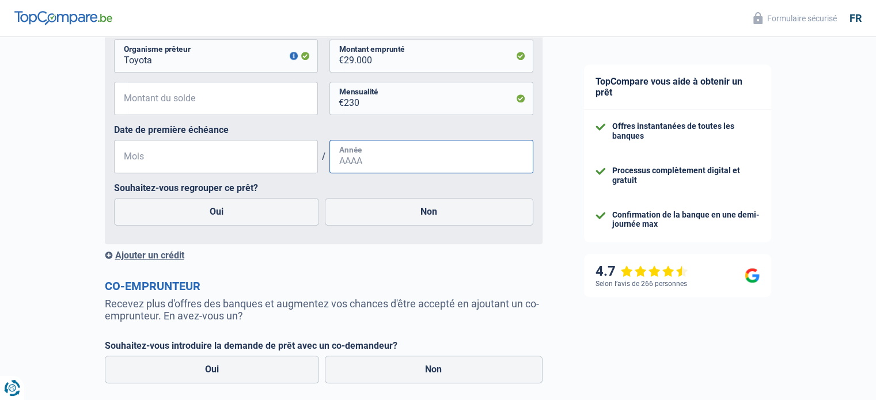
click at [406, 172] on input "Année" at bounding box center [431, 156] width 204 height 33
click at [377, 202] on label "Non" at bounding box center [429, 212] width 209 height 28
click at [377, 202] on input "Non" at bounding box center [429, 212] width 209 height 28
radio input "true"
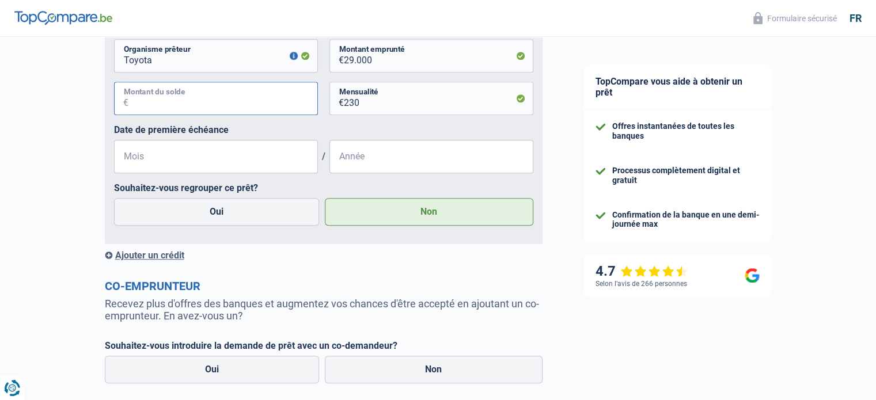
click at [223, 99] on input "Montant du solde" at bounding box center [223, 98] width 190 height 33
click at [270, 107] on input "Montant du solde" at bounding box center [223, 98] width 190 height 33
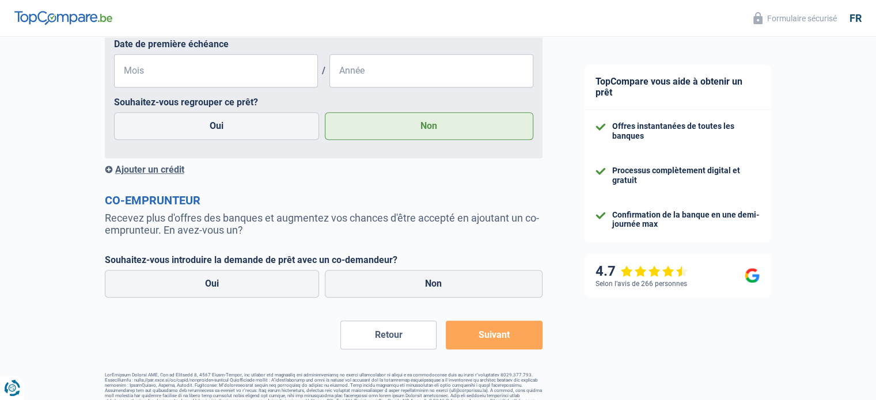
scroll to position [874, 0]
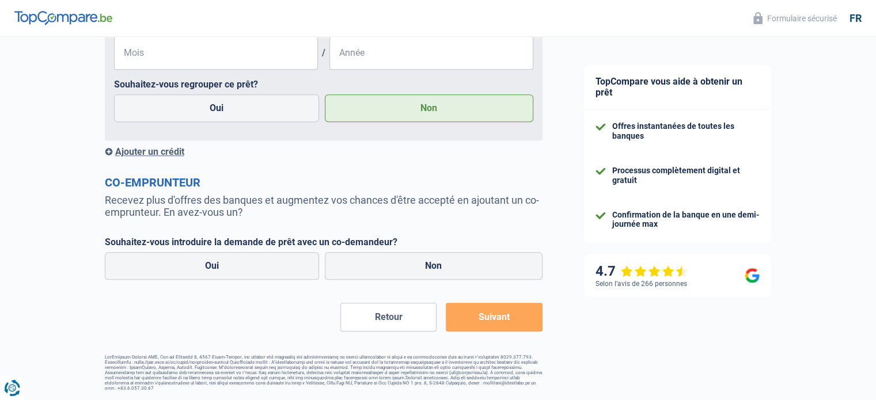
click at [402, 251] on div "Oui Non" at bounding box center [324, 265] width 444 height 33
click at [389, 263] on label "Non" at bounding box center [434, 266] width 218 height 28
click at [389, 263] on input "Non" at bounding box center [434, 266] width 218 height 28
radio input "true"
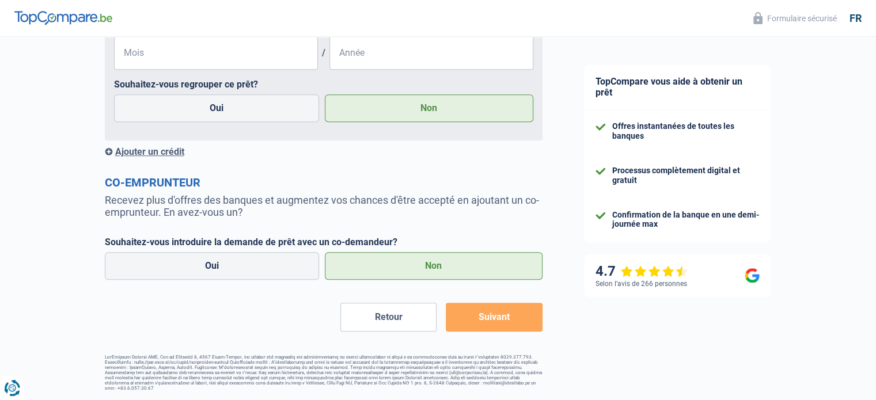
click at [486, 317] on button "Suivant" at bounding box center [494, 317] width 96 height 29
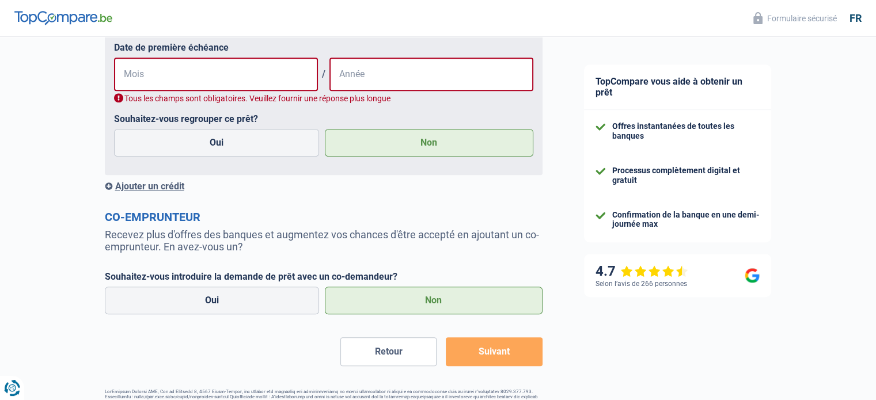
scroll to position [682, 0]
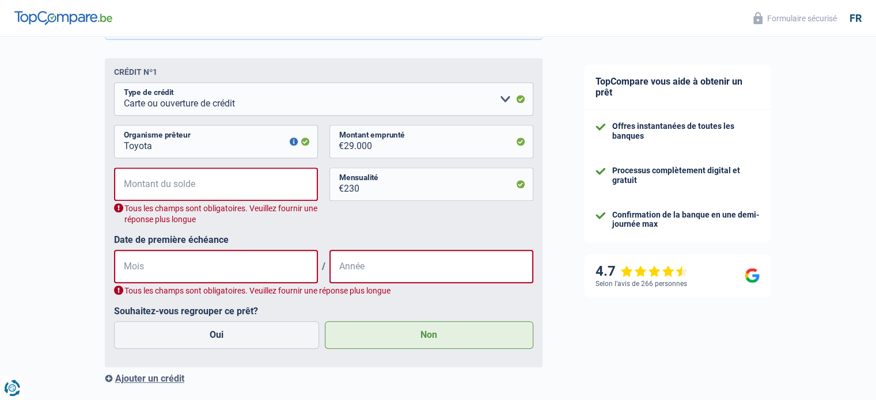
click at [230, 286] on div "Mois / Année Tous les champs sont obligatoires. Veuillez fournir une réponse pl…" at bounding box center [323, 273] width 419 height 47
click at [238, 265] on input "Mois" at bounding box center [216, 266] width 204 height 33
type input "1"
click at [356, 286] on div "1 Mois / Année Tous les champs sont obligatoires. Veuillez fournir une réponse …" at bounding box center [323, 273] width 419 height 47
click at [367, 267] on input "Année" at bounding box center [431, 266] width 204 height 33
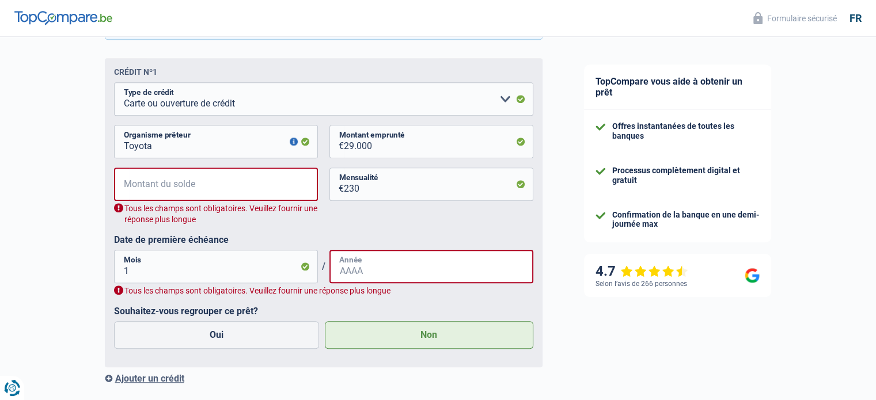
type input "2023"
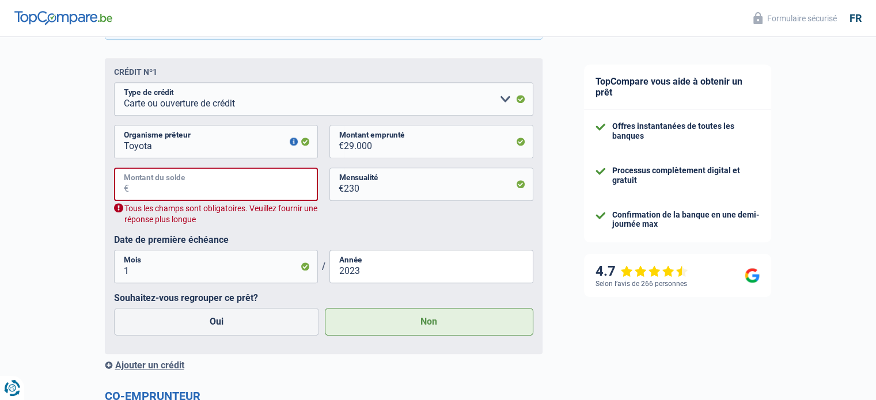
click at [218, 172] on input "Montant du solde" at bounding box center [223, 184] width 189 height 33
click at [205, 196] on input "Montant du solde" at bounding box center [223, 184] width 189 height 33
click at [205, 199] on input "Montant du solde" at bounding box center [223, 184] width 189 height 33
click at [206, 198] on input "Montant du solde" at bounding box center [223, 184] width 189 height 33
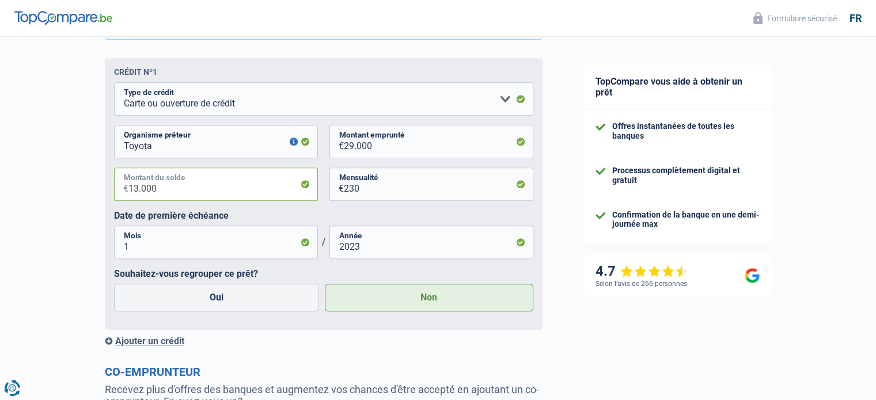
type input "13.000"
click at [373, 144] on input "29.000" at bounding box center [439, 141] width 190 height 33
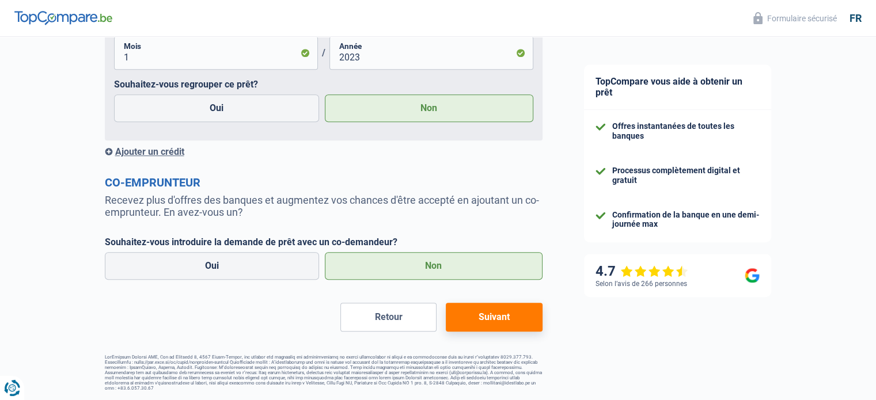
click at [471, 316] on button "Suivant" at bounding box center [494, 317] width 96 height 29
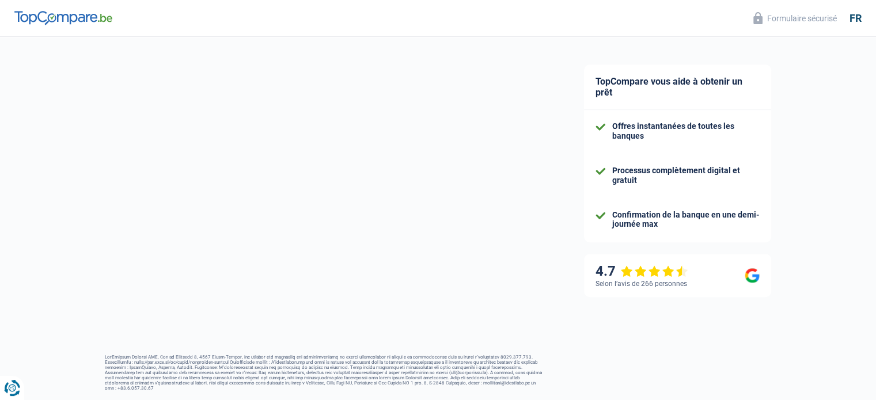
select select "120"
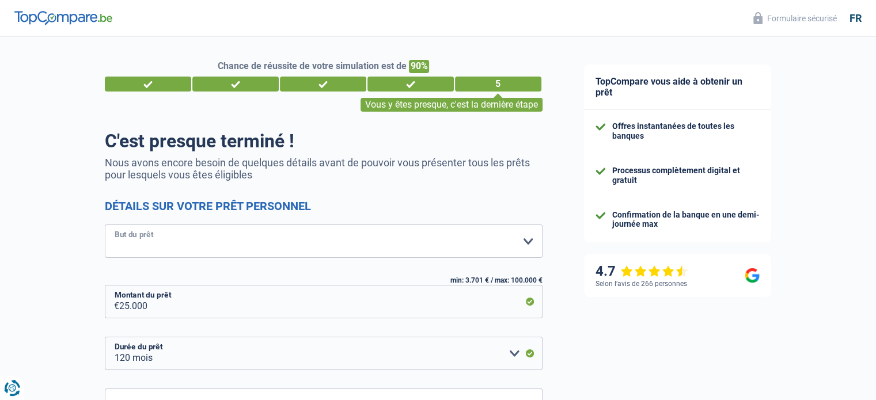
click at [173, 235] on select "Confort maison: meubles, textile, peinture, électroménager, outillage non-profe…" at bounding box center [324, 241] width 438 height 33
select select "other"
click at [105, 225] on select "Confort maison: meubles, textile, peinture, électroménager, outillage non-profe…" at bounding box center [324, 241] width 438 height 33
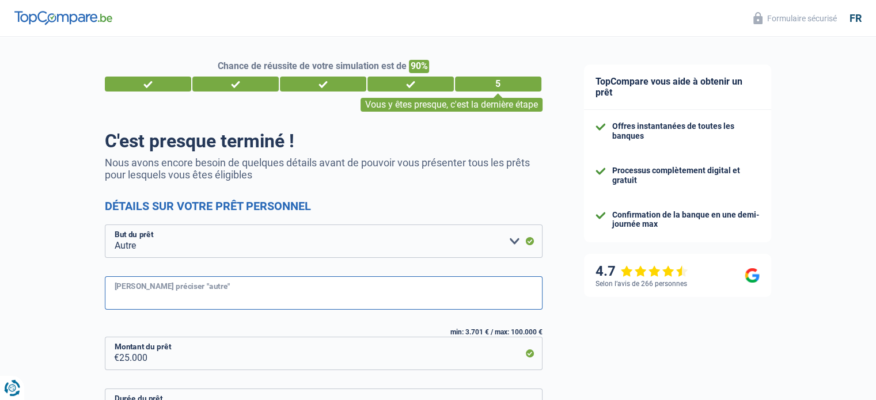
click at [176, 290] on input "[PERSON_NAME] préciser "autre"" at bounding box center [324, 292] width 438 height 33
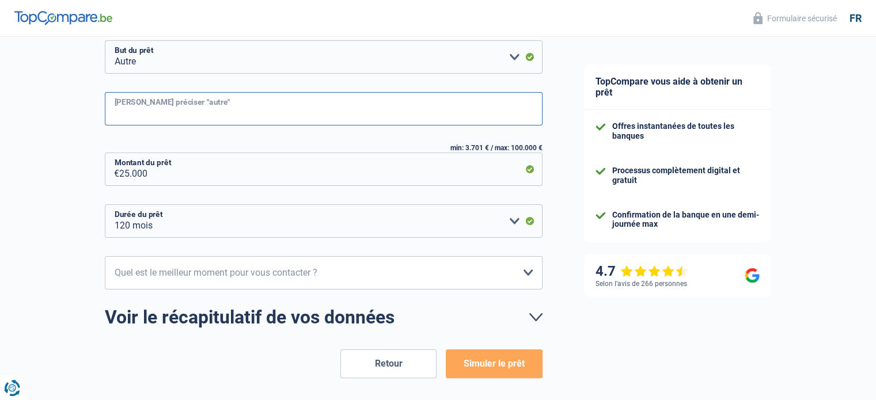
scroll to position [192, 0]
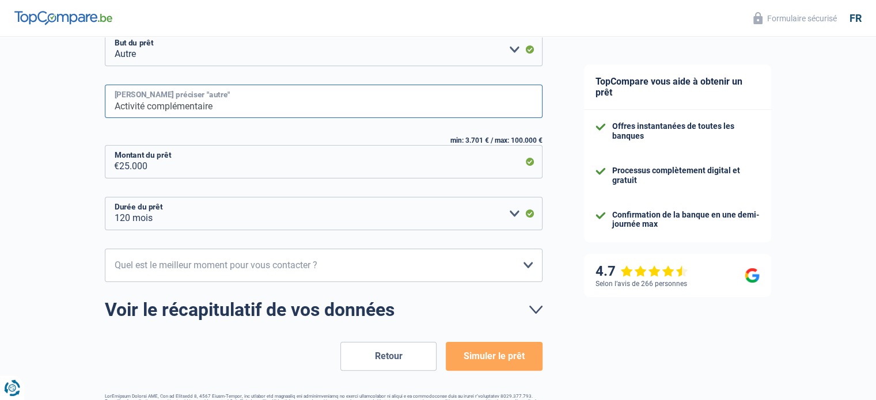
type input "Activité complémentaire"
drag, startPoint x: 228, startPoint y: 216, endPoint x: 221, endPoint y: 216, distance: 6.3
click at [228, 216] on select "12 mois 18 mois 24 mois 30 mois 36 mois 42 mois 48 mois 60 mois 72 mois 84 mois…" at bounding box center [324, 213] width 438 height 33
click at [153, 223] on select "12 mois 18 mois 24 mois 30 mois 36 mois 42 mois 48 mois 60 mois 72 mois 84 mois…" at bounding box center [324, 213] width 438 height 33
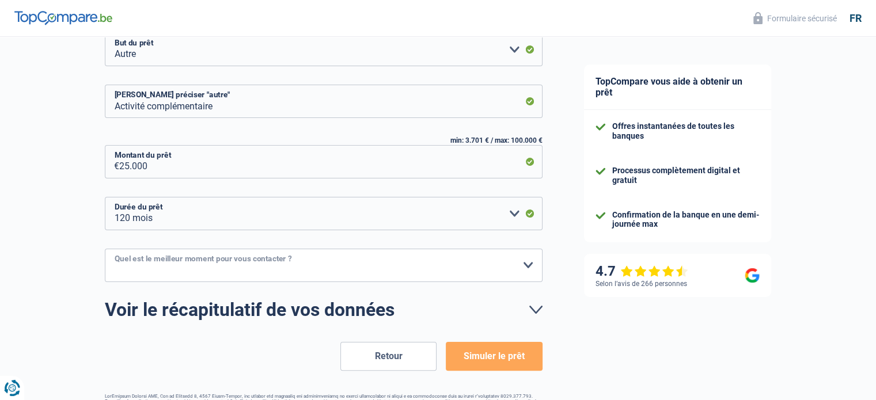
click at [145, 264] on select "10h-12h 12h-14h 14h-16h 16h-18h Veuillez sélectionner une option" at bounding box center [324, 265] width 438 height 33
click at [157, 257] on select "10h-12h 12h-14h 14h-16h 16h-18h Veuillez sélectionner une option" at bounding box center [324, 265] width 438 height 33
click at [158, 257] on select "10h-12h 12h-14h 14h-16h 16h-18h Veuillez sélectionner une option" at bounding box center [324, 265] width 438 height 33
select select "12-14"
click at [105, 249] on select "10h-12h 12h-14h 14h-16h 16h-18h Veuillez sélectionner une option" at bounding box center [324, 265] width 438 height 33
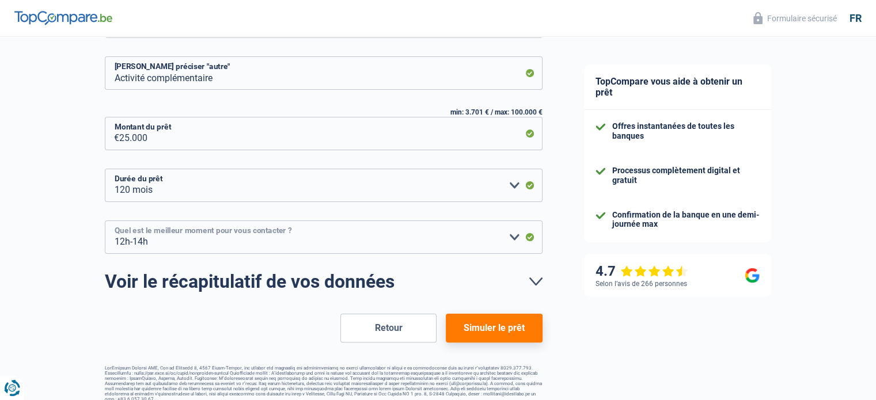
scroll to position [230, 0]
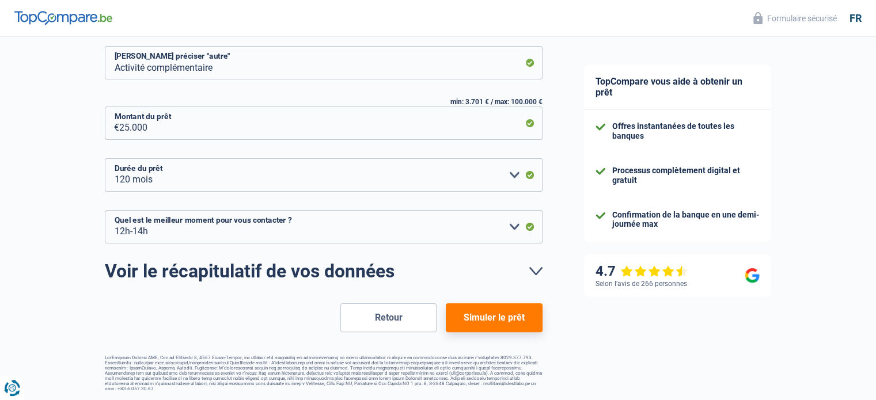
click at [506, 320] on button "Simuler le prêt" at bounding box center [494, 318] width 96 height 29
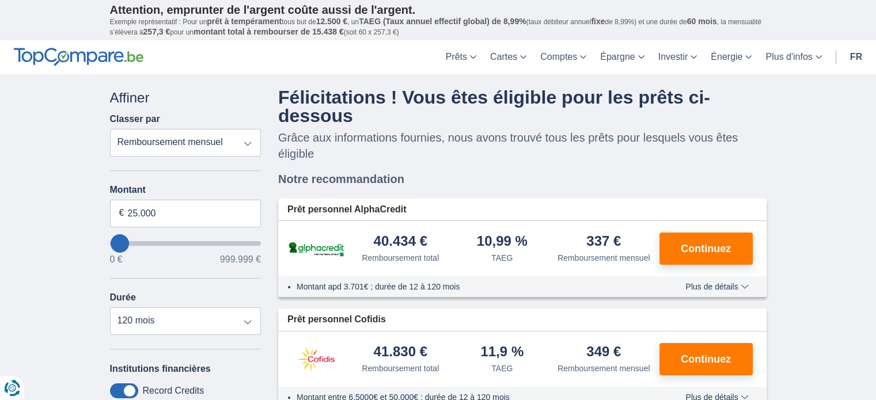
drag, startPoint x: 122, startPoint y: 257, endPoint x: 146, endPoint y: 242, distance: 28.9
click at [146, 242] on div "Montant 25.000 € 0 € 999.999 €" at bounding box center [185, 224] width 151 height 79
type input "45.000"
type input "59000"
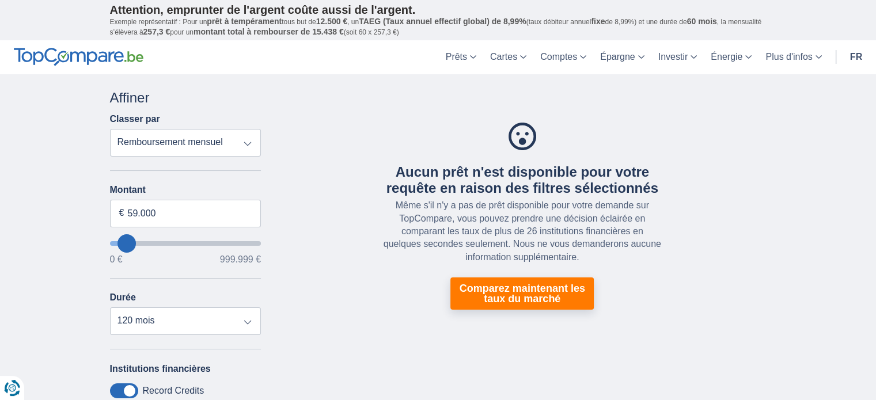
type input "62.000"
type input "52000"
type input "52.000"
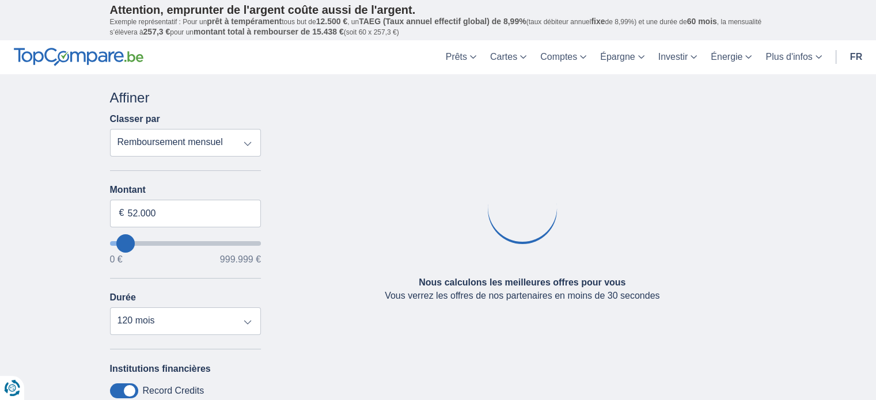
type input "0"
select select "12"
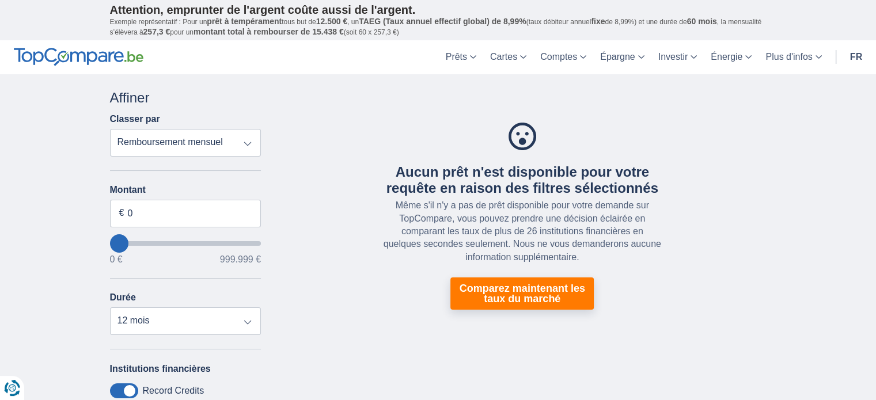
type input "10000"
type input "10.000"
select select "48"
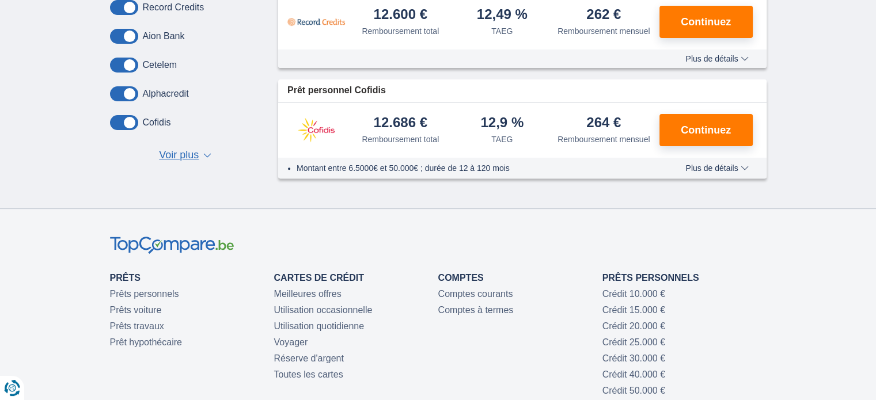
scroll to position [192, 0]
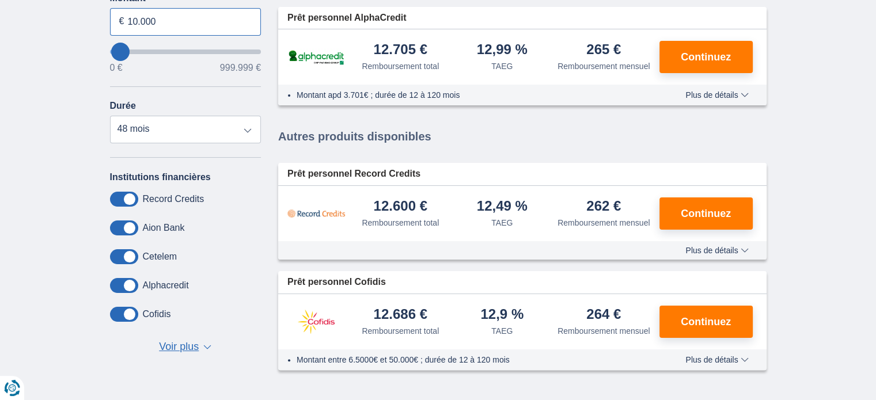
click at [160, 18] on input "10.000" at bounding box center [185, 22] width 151 height 28
type input "1"
type input "25.000"
type input "25000"
click at [134, 64] on div "0 € 999.999 €" at bounding box center [185, 67] width 151 height 9
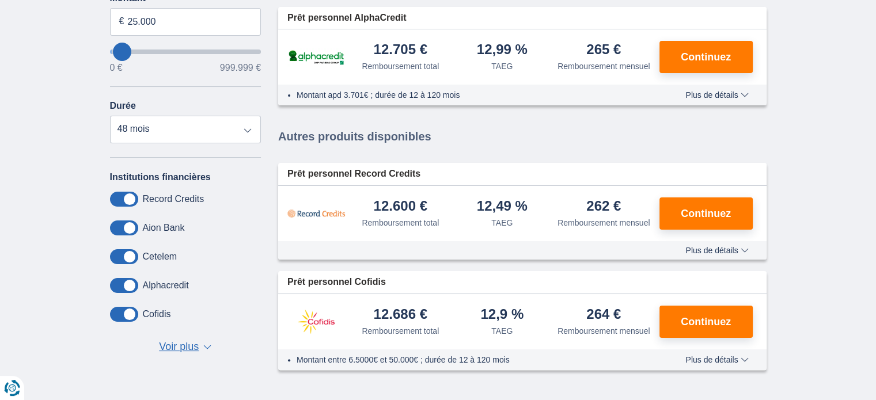
select select "120"
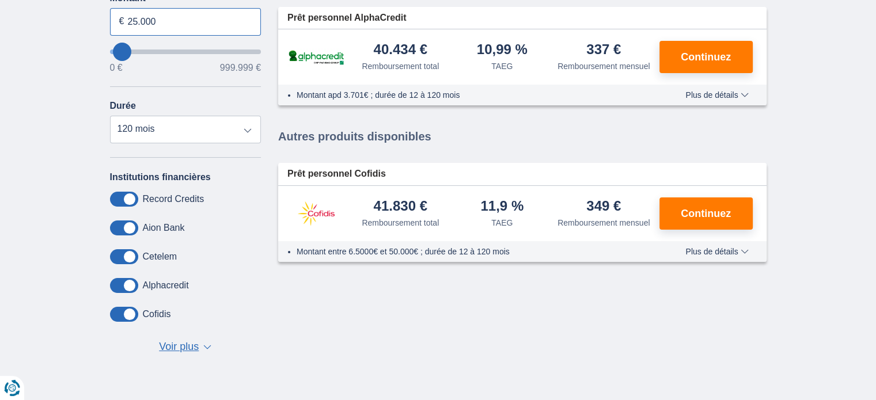
click at [162, 20] on input "25.000" at bounding box center [185, 22] width 151 height 28
type input "2"
type input "30.000"
type input "30000"
click at [168, 130] on select "12 mois 18 mois 24 mois 30 mois 36 mois 42 mois 48 mois 60 mois 72 mois 84 mois…" at bounding box center [185, 130] width 151 height 28
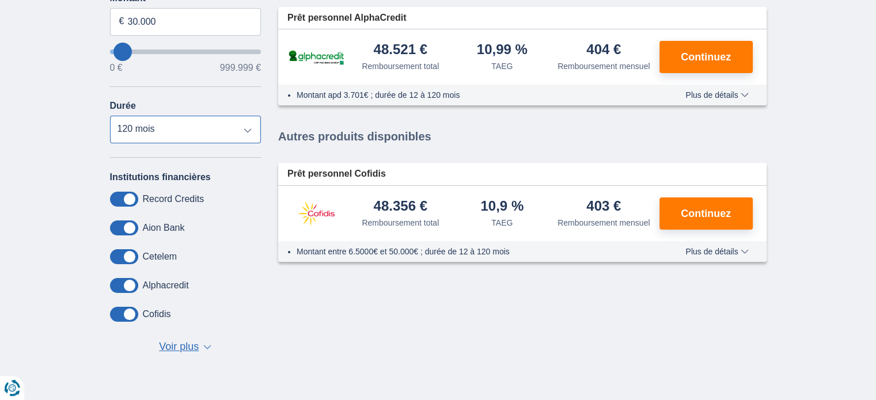
click at [110, 116] on select "12 mois 18 mois 24 mois 30 mois 36 mois 42 mois 48 mois 60 mois 72 mois 84 mois…" at bounding box center [185, 130] width 151 height 28
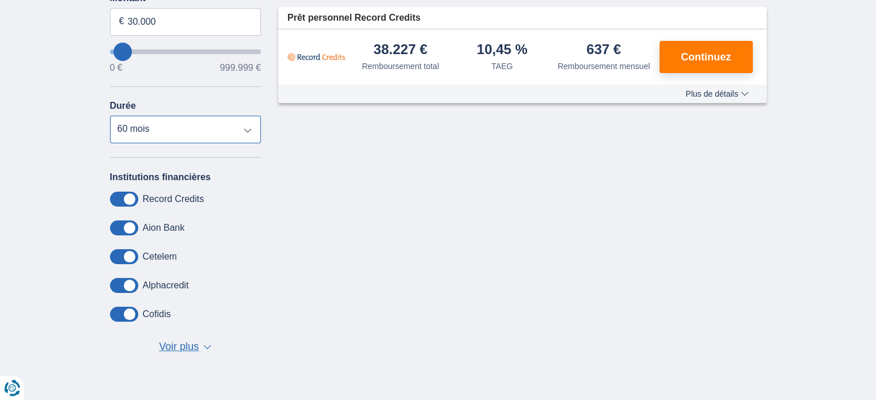
click at [163, 134] on select "12 mois 18 mois 24 mois 30 mois 36 mois 42 mois 48 mois 60 mois 72 mois 84 mois…" at bounding box center [185, 130] width 151 height 28
click at [110, 116] on select "12 mois 18 mois 24 mois 30 mois 36 mois 42 mois 48 mois 60 mois 72 mois 84 mois…" at bounding box center [185, 130] width 151 height 28
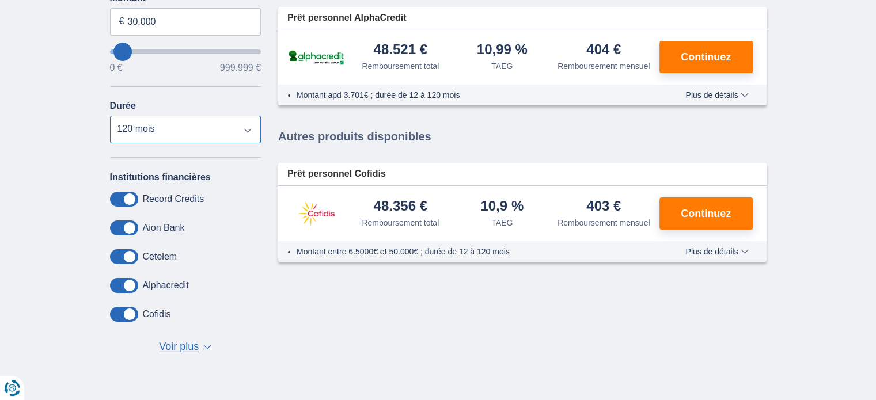
click at [198, 126] on select "12 mois 18 mois 24 mois 30 mois 36 mois 42 mois 48 mois 60 mois 72 mois 84 mois…" at bounding box center [185, 130] width 151 height 28
click at [110, 116] on select "12 mois 18 mois 24 mois 30 mois 36 mois 42 mois 48 mois 60 mois 72 mois 84 mois…" at bounding box center [185, 130] width 151 height 28
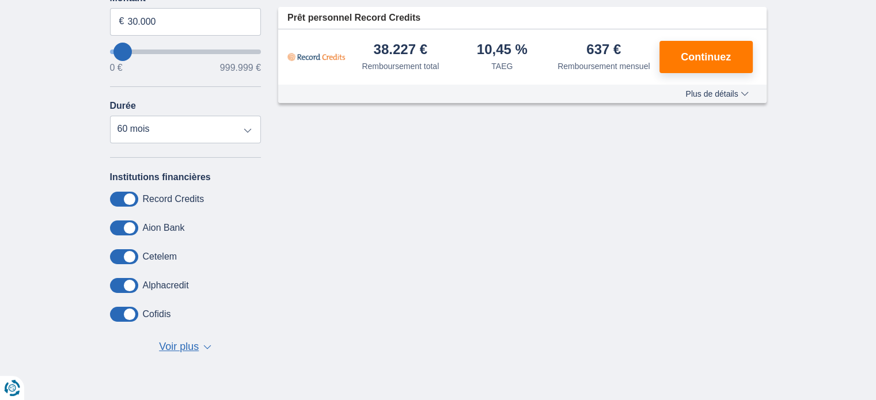
click at [184, 352] on span "Voir plus" at bounding box center [179, 347] width 40 height 15
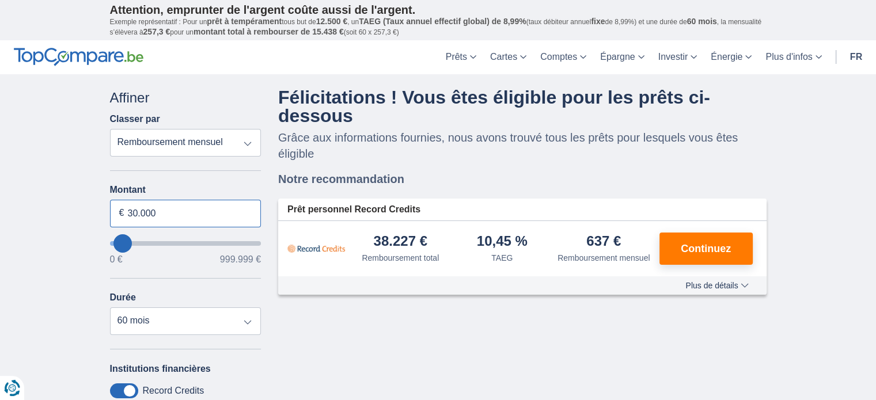
click at [166, 216] on input "30.000" at bounding box center [185, 214] width 151 height 28
click at [171, 210] on input "30.000" at bounding box center [185, 214] width 151 height 28
select select "120"
type input "42000"
type input "42.000"
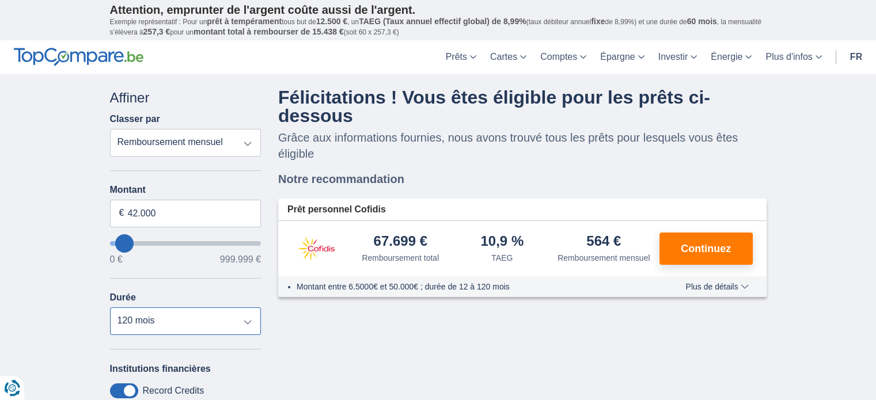
drag, startPoint x: 129, startPoint y: 329, endPoint x: 131, endPoint y: 321, distance: 7.7
click at [129, 329] on select "12 mois 18 mois 24 mois 30 mois 36 mois 42 mois 48 mois 60 mois 72 mois 84 mois…" at bounding box center [185, 322] width 151 height 28
click at [142, 317] on select "12 mois 18 mois 24 mois 30 mois 36 mois 42 mois 48 mois 60 mois 72 mois 84 mois…" at bounding box center [185, 322] width 151 height 28
select select "60"
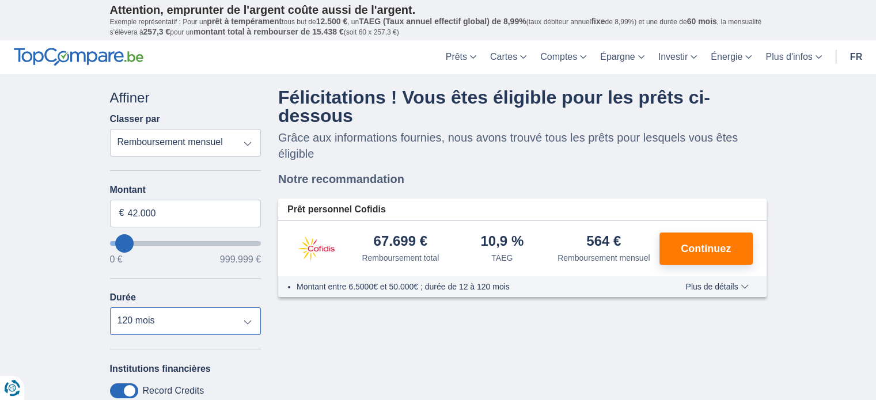
click at [110, 308] on select "12 mois 18 mois 24 mois 30 mois 36 mois 42 mois 48 mois 60 mois 72 mois 84 mois…" at bounding box center [185, 322] width 151 height 28
click at [173, 205] on input "42.000" at bounding box center [185, 214] width 151 height 28
type input "4"
type input "20.000"
type input "20000"
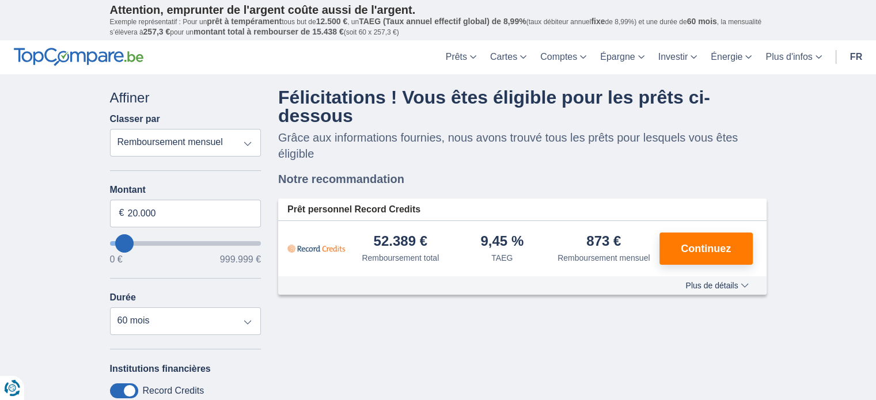
select select "84"
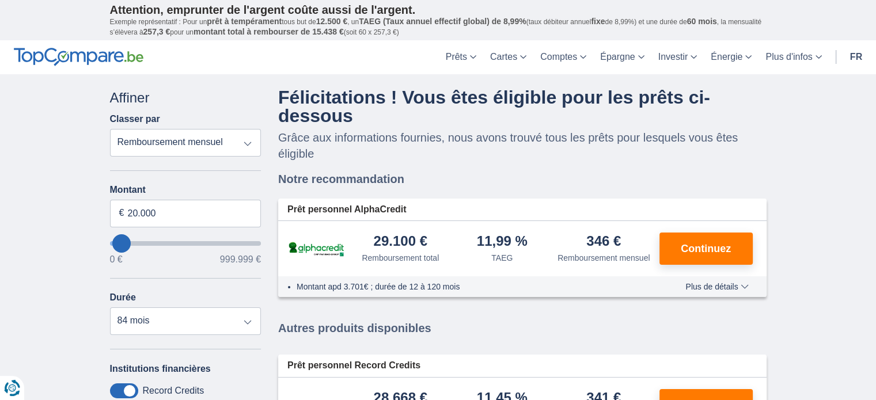
scroll to position [192, 0]
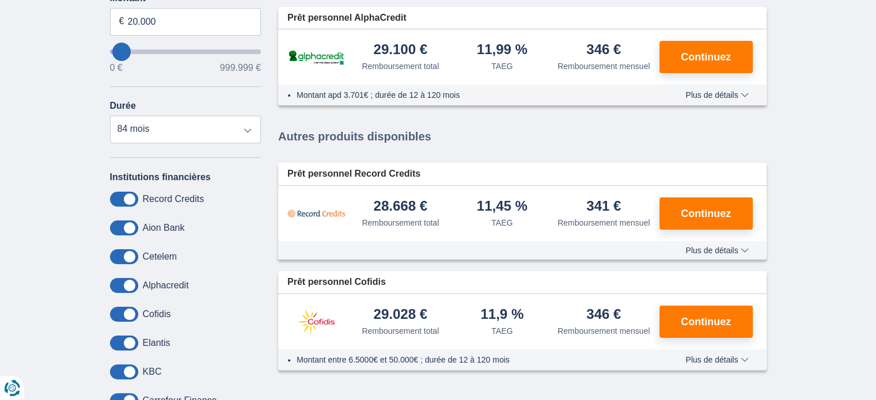
click at [724, 102] on div "Montant apd 3.701€ ; durée de 12 à 120 mois Plus de détails Moins de détails" at bounding box center [522, 95] width 488 height 21
click at [726, 95] on span "Plus de détails" at bounding box center [716, 95] width 63 height 8
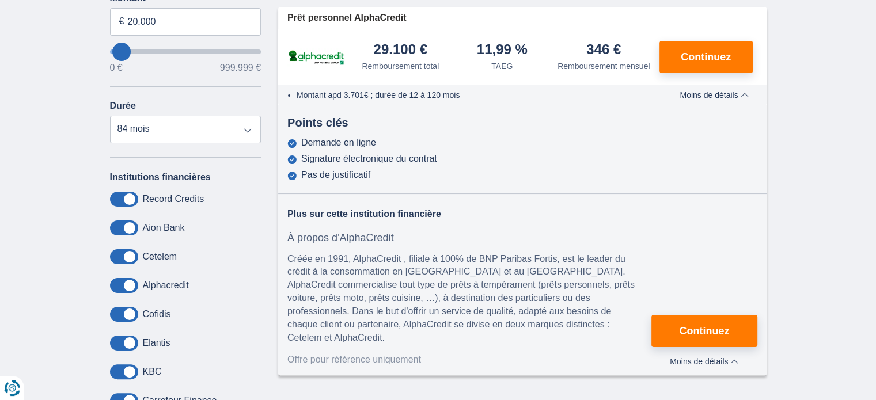
click at [726, 92] on span "Moins de détails" at bounding box center [714, 95] width 69 height 8
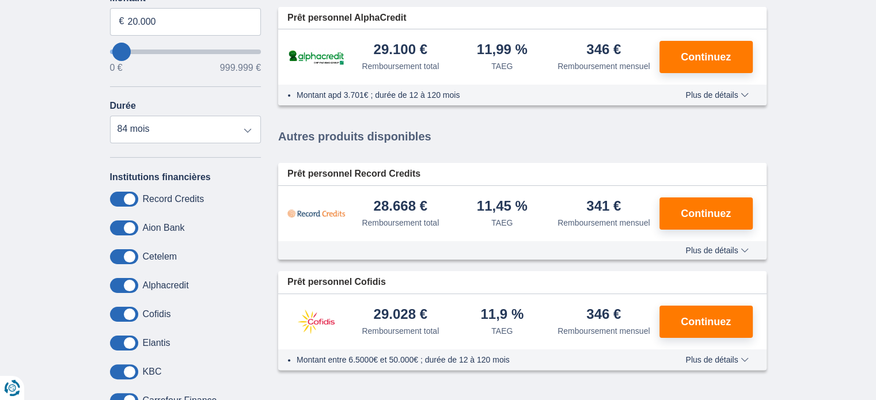
click at [697, 249] on span "Plus de détails" at bounding box center [716, 251] width 63 height 8
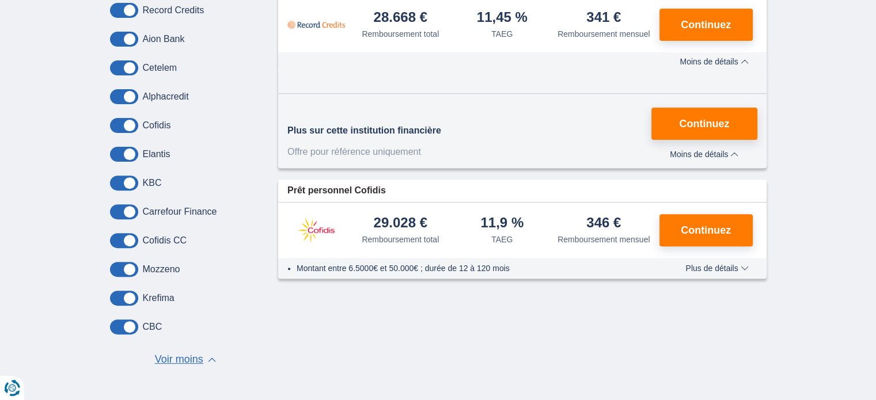
scroll to position [384, 0]
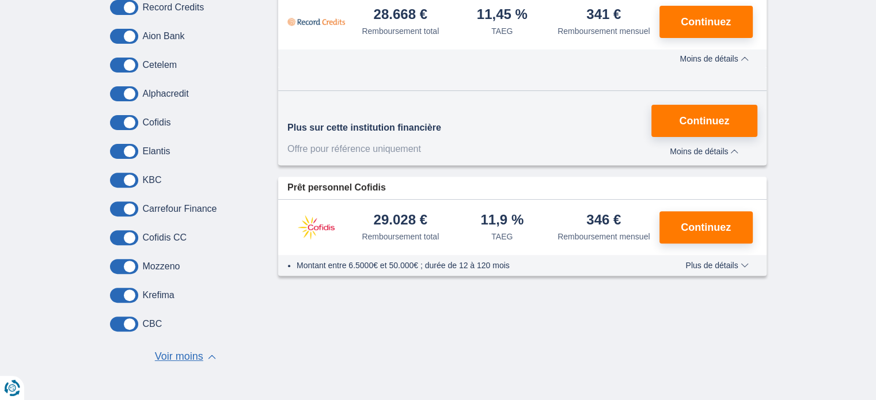
click at [699, 262] on span "Plus de détails" at bounding box center [716, 266] width 63 height 8
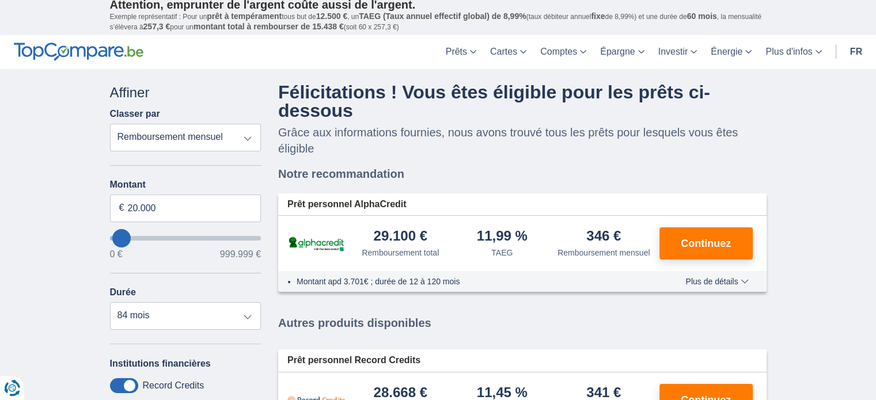
scroll to position [0, 0]
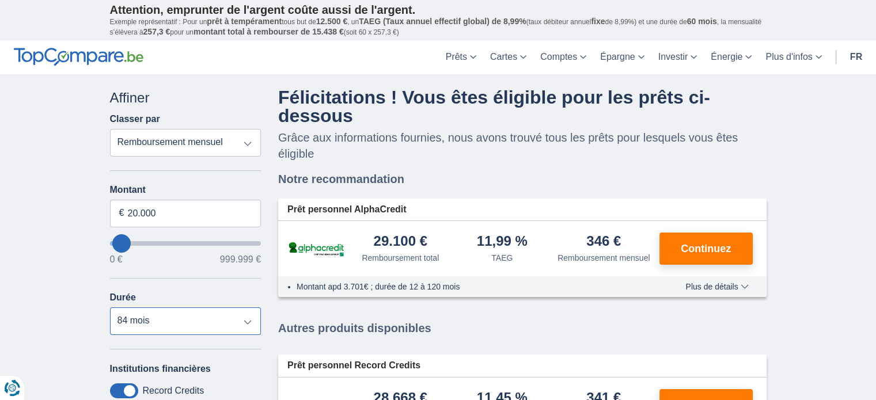
click at [147, 325] on select "12 mois 18 mois 24 mois 30 mois 36 mois 42 mois 48 mois 60 mois 72 mois 84 mois" at bounding box center [185, 322] width 151 height 28
click at [110, 308] on select "12 mois 18 mois 24 mois 30 mois 36 mois 42 mois 48 mois 60 mois 72 mois 84 mois" at bounding box center [185, 322] width 151 height 28
click at [177, 206] on input "20.000" at bounding box center [185, 214] width 151 height 28
type input "2"
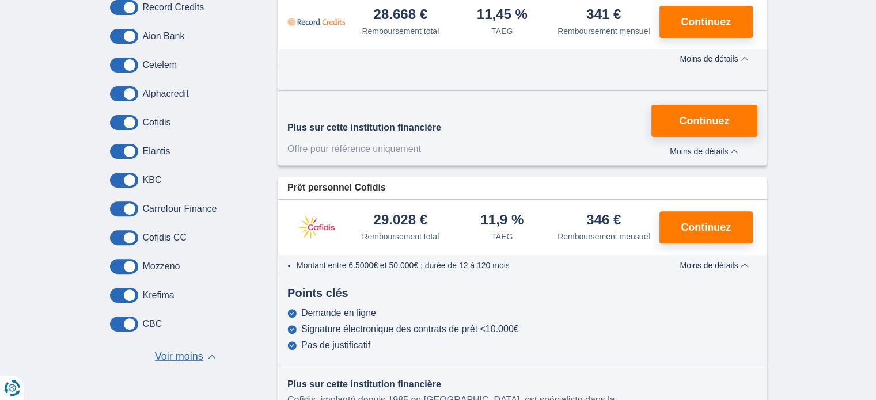
scroll to position [192, 0]
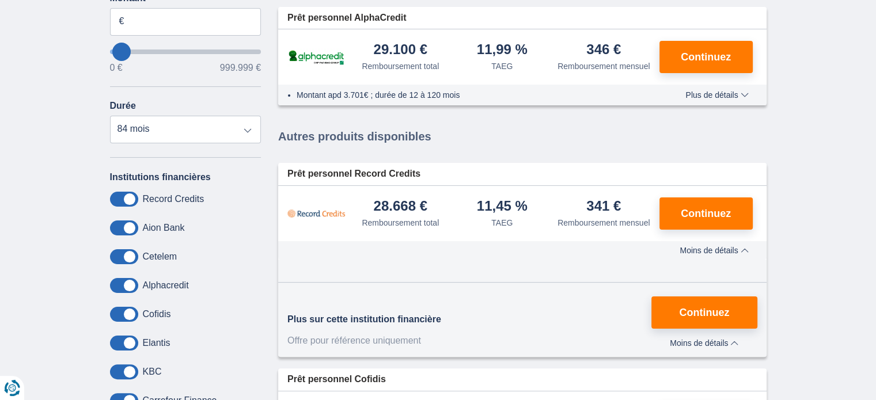
type input "500000"
select select "12"
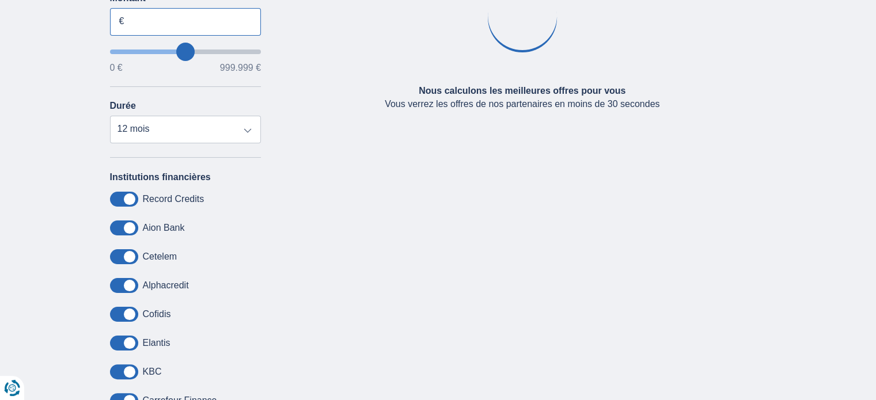
scroll to position [0, 0]
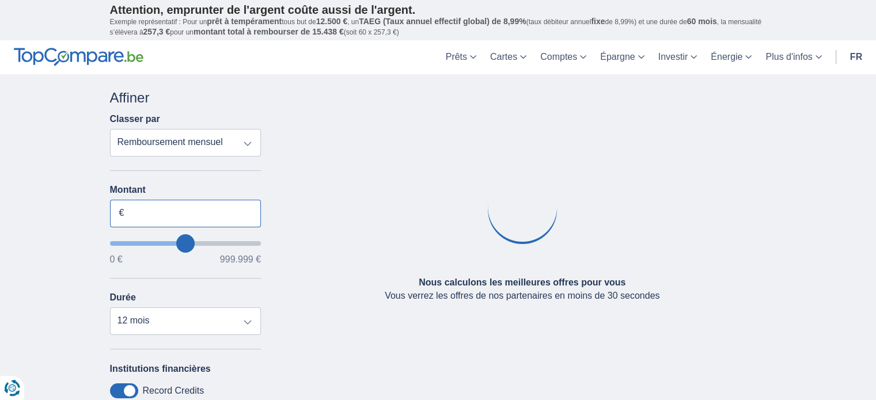
drag, startPoint x: 129, startPoint y: 219, endPoint x: 135, endPoint y: 213, distance: 9.0
click at [129, 219] on input "Montant" at bounding box center [185, 214] width 151 height 28
type input "25.000"
type input "25000"
select select "120"
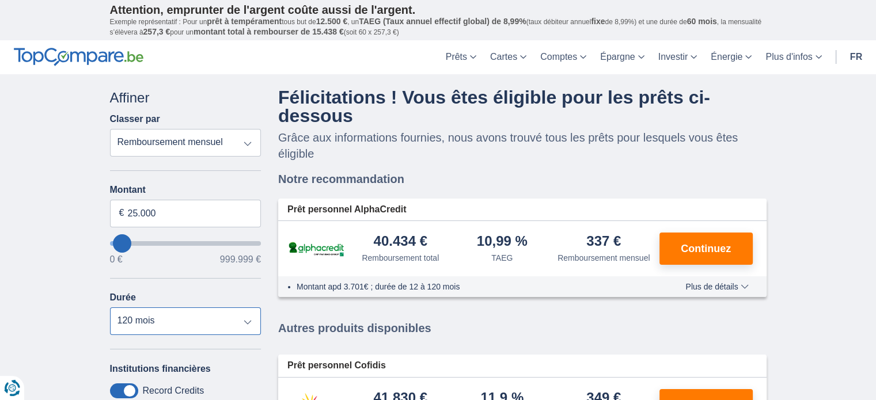
click at [161, 321] on select "12 mois 18 mois 24 mois 30 mois 36 mois 42 mois 48 mois 60 mois 72 mois 84 mois…" at bounding box center [185, 322] width 151 height 28
click at [161, 319] on select "12 mois 18 mois 24 mois 30 mois 36 mois 42 mois 48 mois 60 mois 72 mois 84 mois…" at bounding box center [185, 322] width 151 height 28
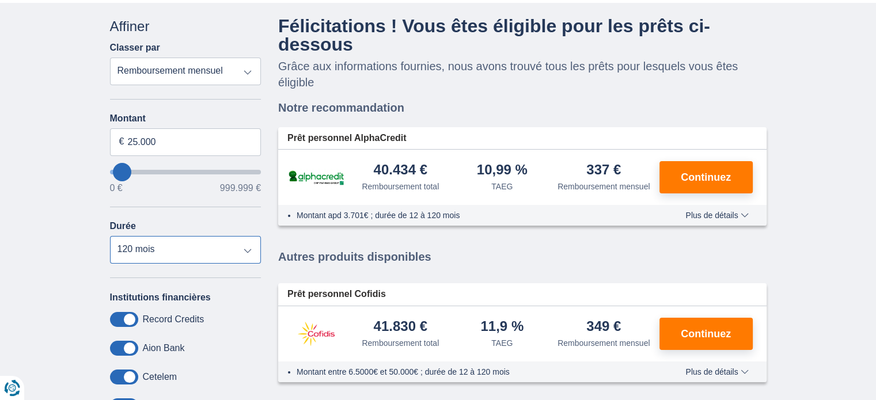
scroll to position [69, 0]
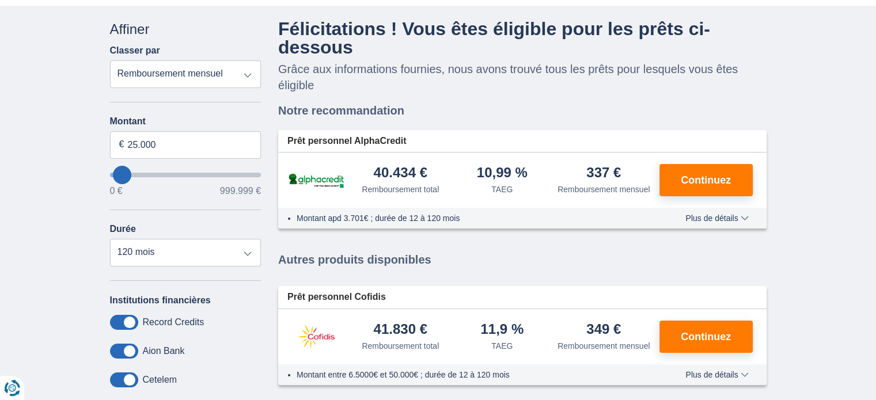
type input "28.000"
type input "28000"
type input "35.000"
type input "35000"
click at [123, 173] on input "wantToBorrow" at bounding box center [185, 175] width 151 height 5
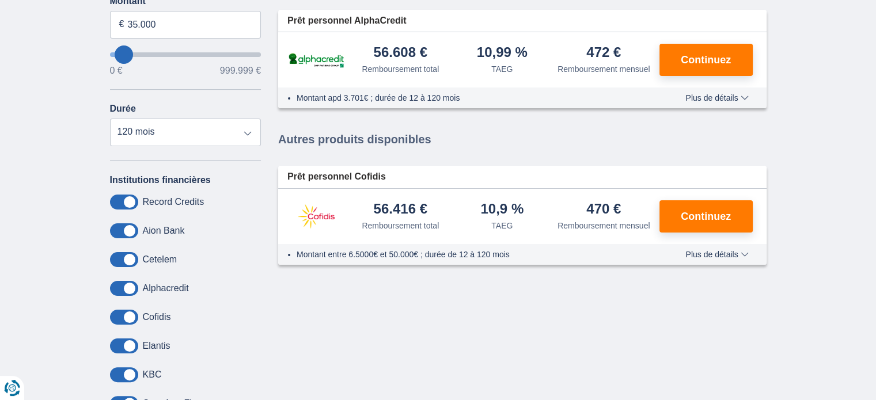
scroll to position [192, 0]
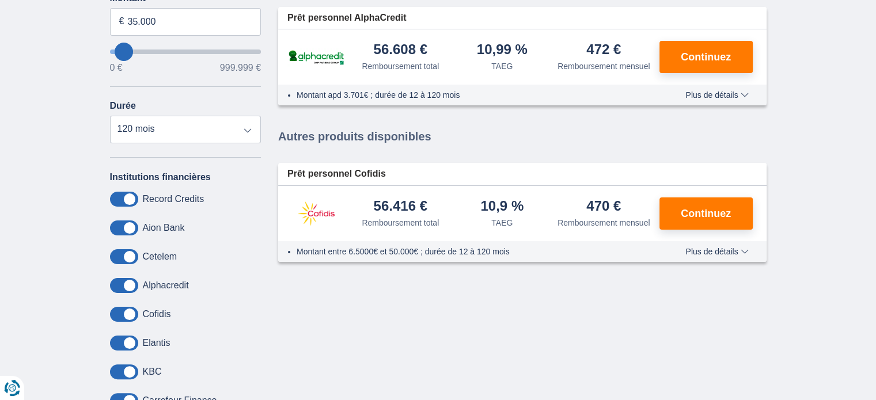
click at [873, 78] on div "× widget.non-eligible-application.title widget.non-eligible-application.text no…" at bounding box center [438, 241] width 876 height 719
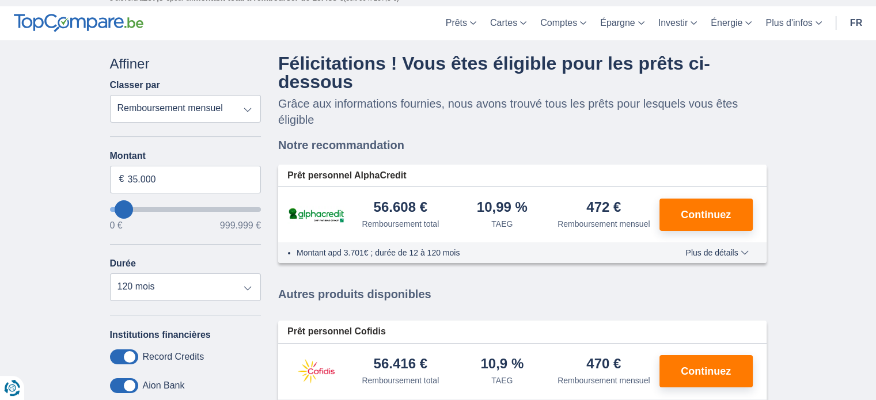
scroll to position [78, 0]
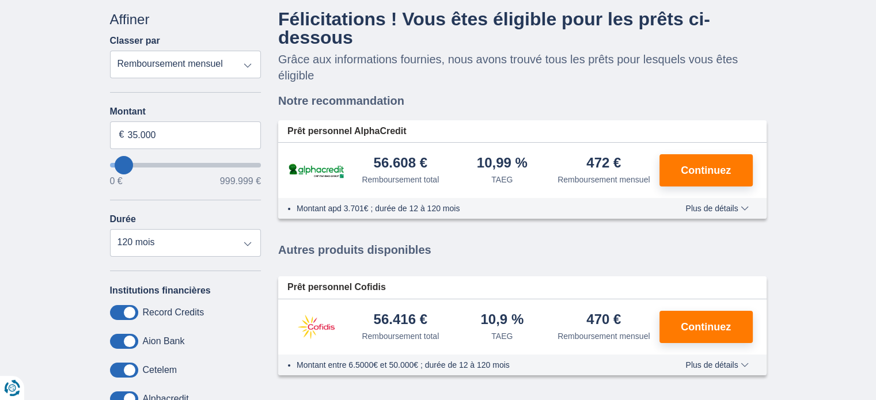
click at [130, 14] on div "Affiner" at bounding box center [185, 20] width 151 height 20
drag, startPoint x: 173, startPoint y: 251, endPoint x: 182, endPoint y: 245, distance: 10.4
click at [173, 251] on select "12 mois 18 mois 24 mois 30 mois 36 mois 42 mois 48 mois 60 mois 72 mois 84 mois…" at bounding box center [185, 243] width 151 height 28
click at [159, 253] on select "12 mois 18 mois 24 mois 30 mois 36 mois 42 mois 48 mois 60 mois 72 mois 84 mois…" at bounding box center [185, 243] width 151 height 28
click at [143, 139] on input "35.000" at bounding box center [185, 136] width 151 height 28
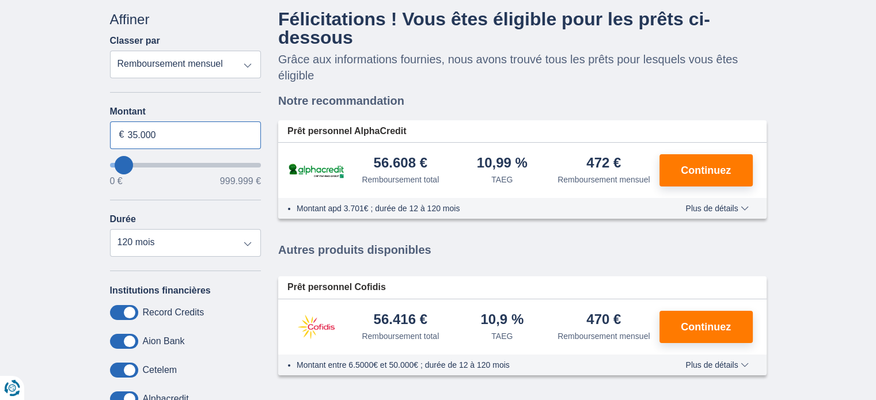
drag, startPoint x: 165, startPoint y: 141, endPoint x: 86, endPoint y: 154, distance: 80.5
click at [86, 154] on div "× widget.non-eligible-application.title widget.non-eligible-application.text no…" at bounding box center [438, 355] width 876 height 719
type input "20.000"
click at [161, 234] on select "12 mois 18 mois 24 mois 30 mois 36 mois 42 mois 48 mois 60 mois 72 mois 84 mois…" at bounding box center [185, 243] width 151 height 28
type input "20000"
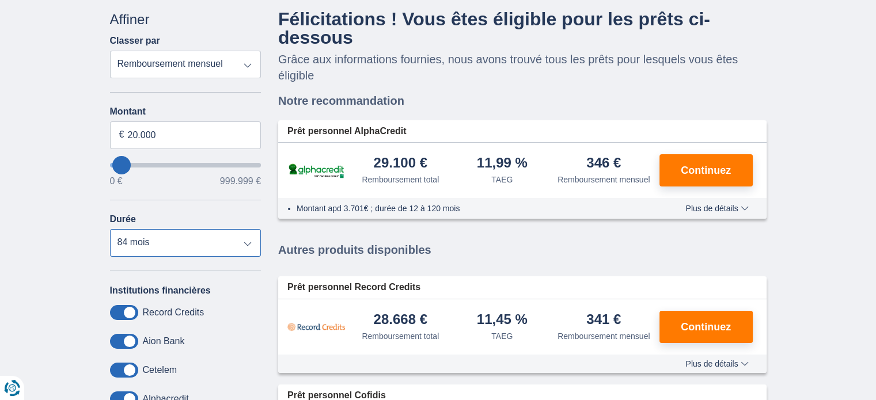
click at [110, 230] on select "12 mois 18 mois 24 mois 30 mois 36 mois 42 mois 48 mois 60 mois 72 mois 84 mois" at bounding box center [185, 243] width 151 height 28
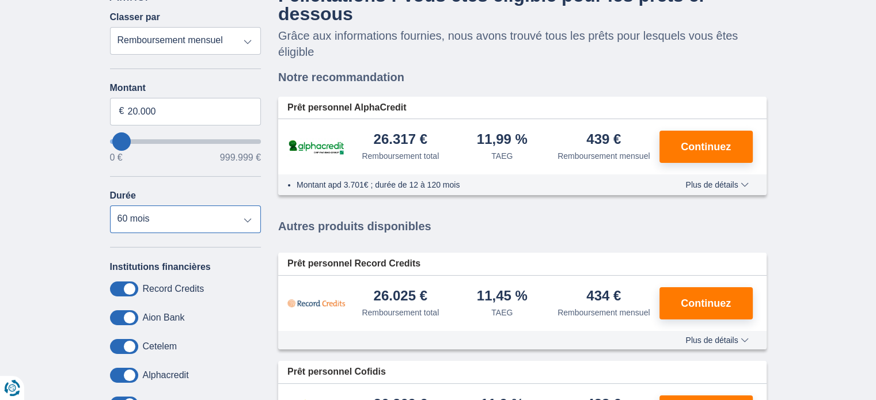
scroll to position [40, 0]
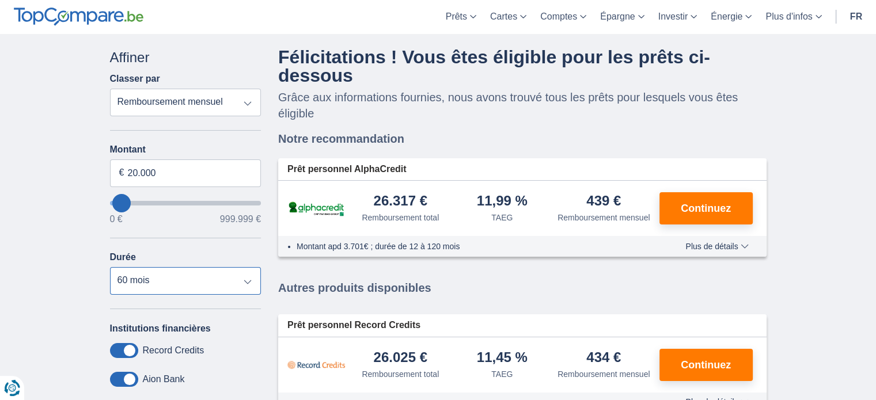
click at [182, 274] on select "12 mois 18 mois 24 mois 30 mois 36 mois 42 mois 48 mois 60 mois 72 mois 84 mois" at bounding box center [185, 281] width 151 height 28
select select "84"
click at [110, 268] on select "12 mois 18 mois 24 mois 30 mois 36 mois 42 mois 48 mois 60 mois 72 mois 84 mois" at bounding box center [185, 281] width 151 height 28
